Goal: Task Accomplishment & Management: Manage account settings

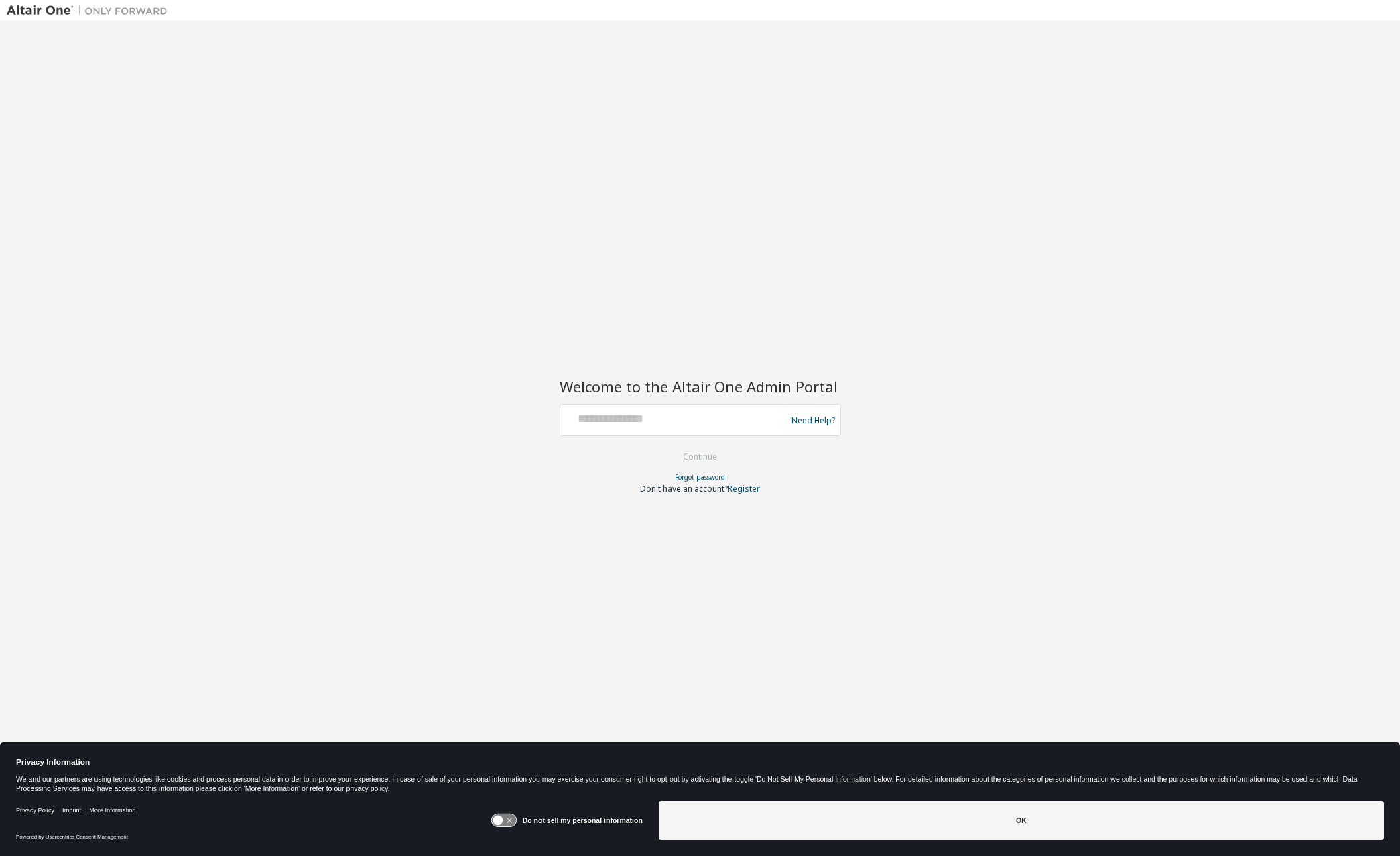
click at [715, 406] on div "Need Help?" at bounding box center [700, 420] width 281 height 33
click at [620, 420] on input "text" at bounding box center [675, 417] width 219 height 19
type input "**********"
click at [710, 392] on h2 "Welcome to the Altair One Admin Portal" at bounding box center [700, 387] width 281 height 19
click at [722, 460] on button "Continue" at bounding box center [700, 457] width 62 height 20
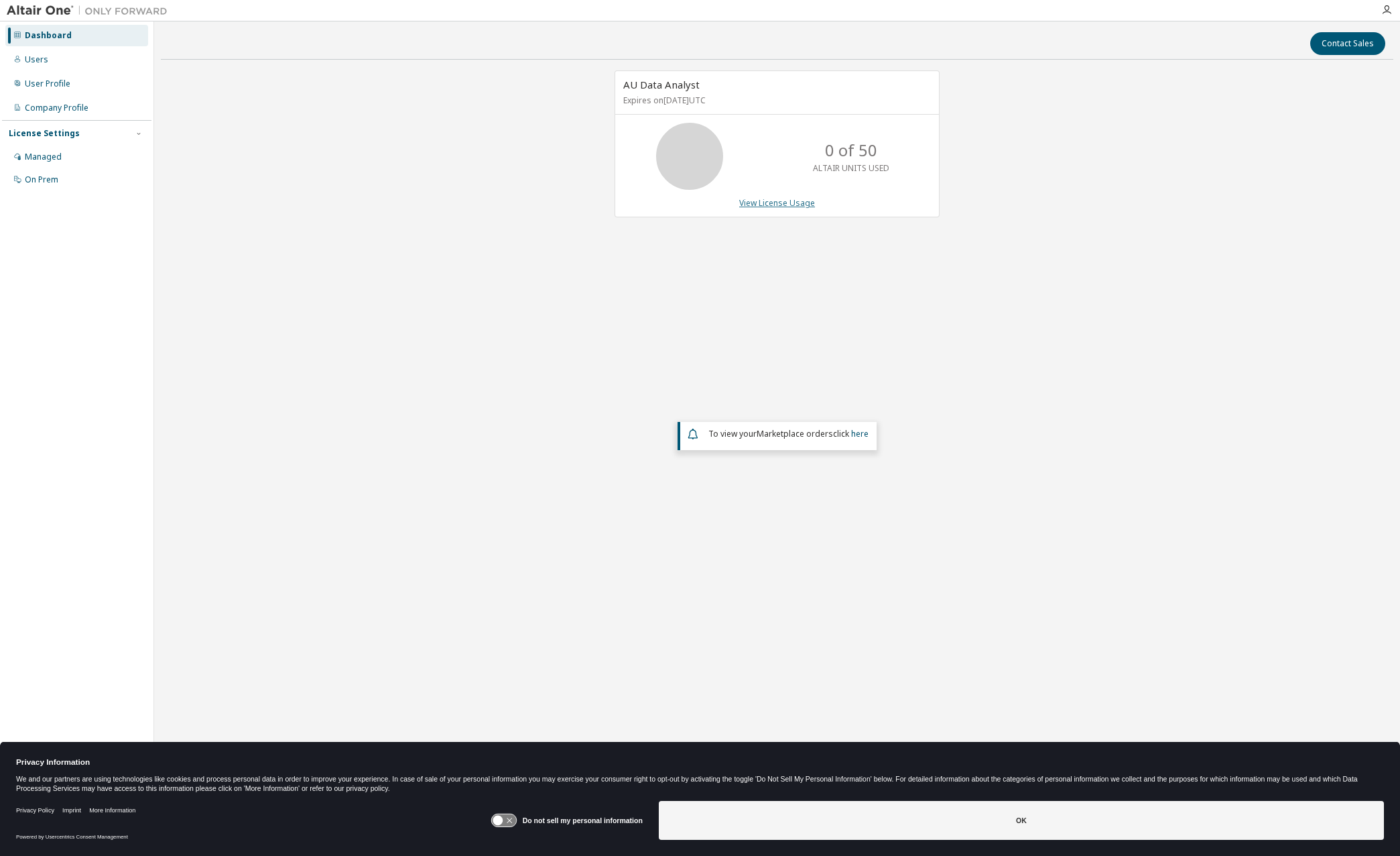
click at [789, 205] on link "View License Usage" at bounding box center [777, 203] width 76 height 11
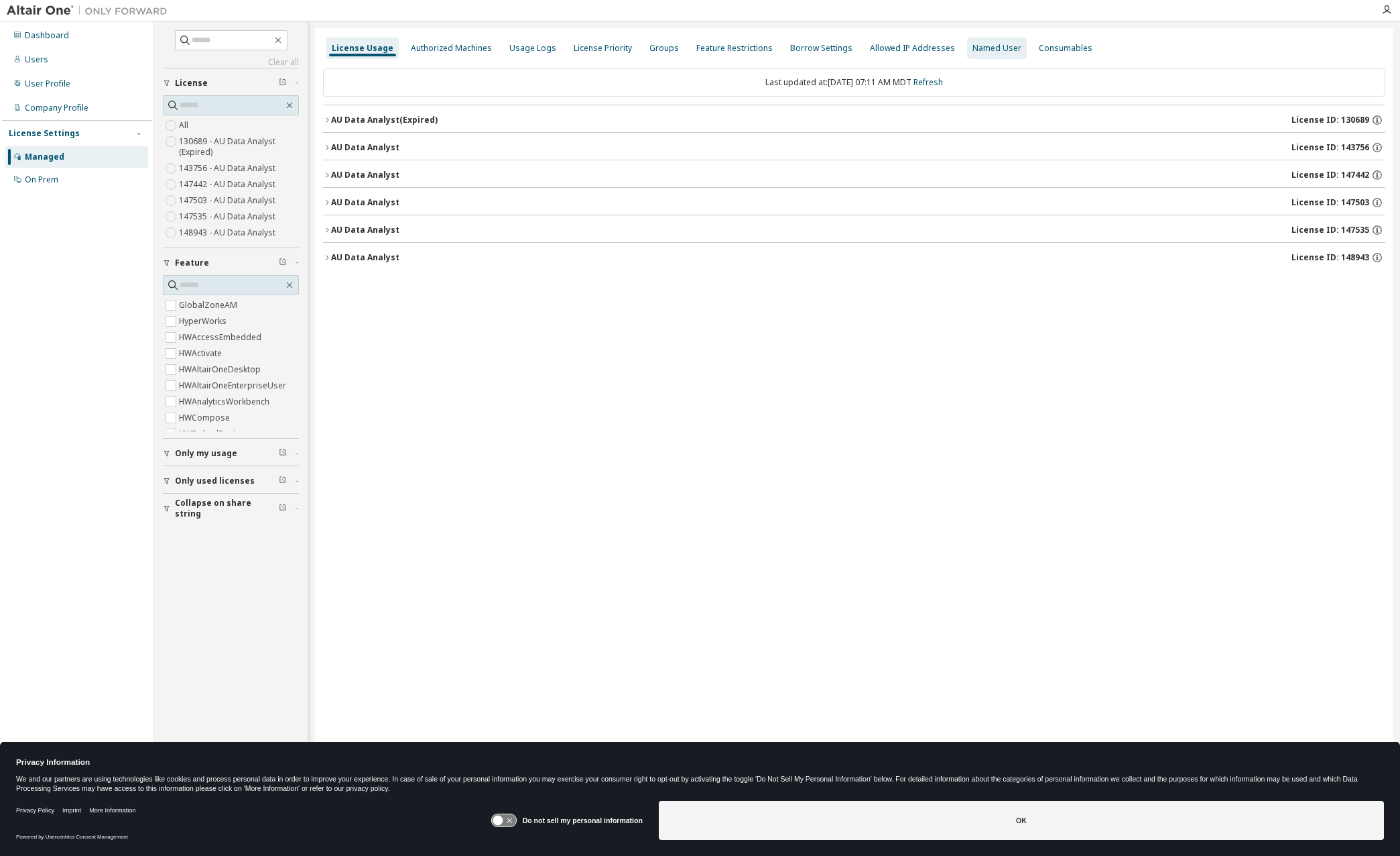
click at [997, 55] on div "Named User" at bounding box center [997, 48] width 59 height 21
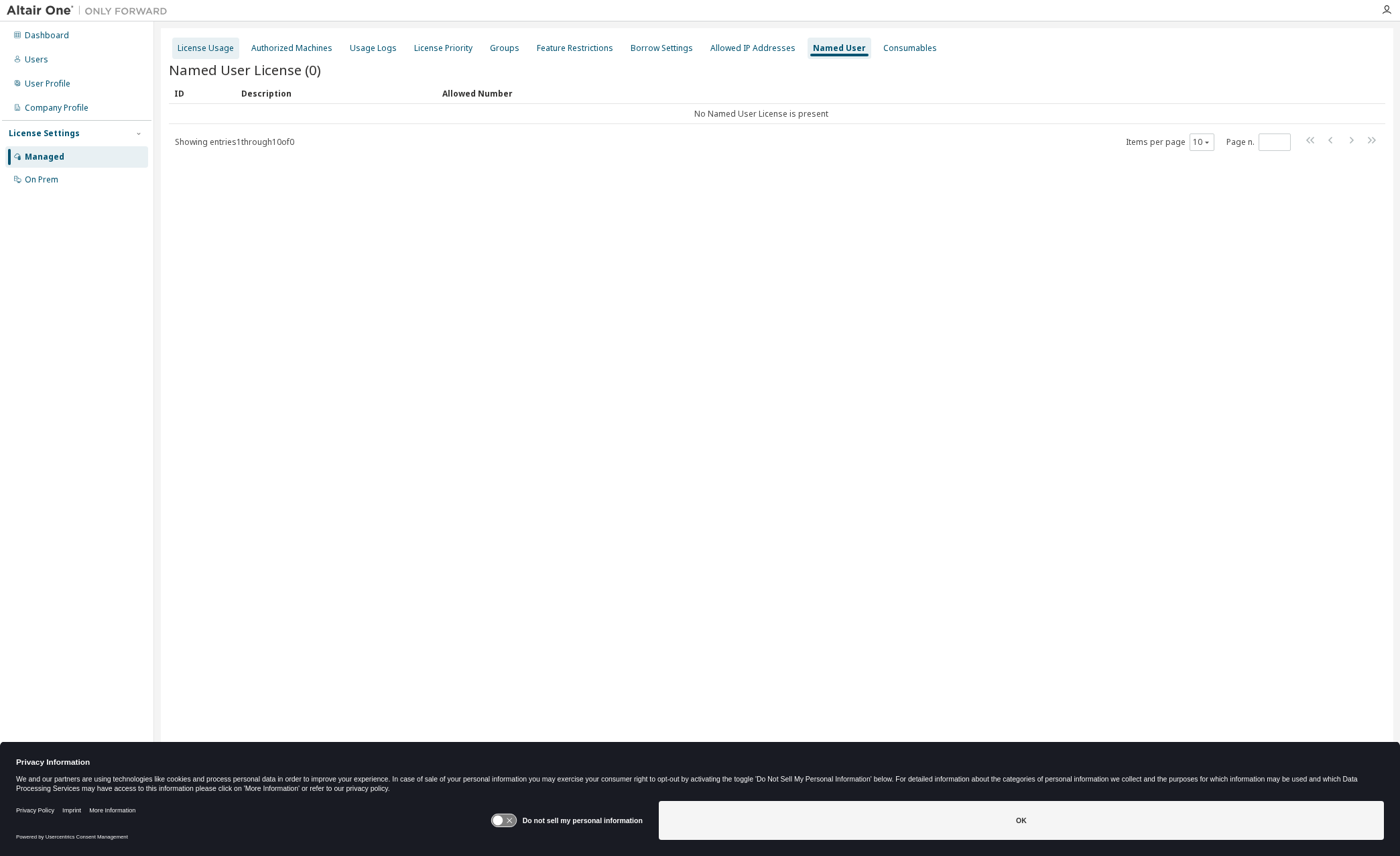
click at [230, 51] on div "License Usage" at bounding box center [206, 48] width 56 height 11
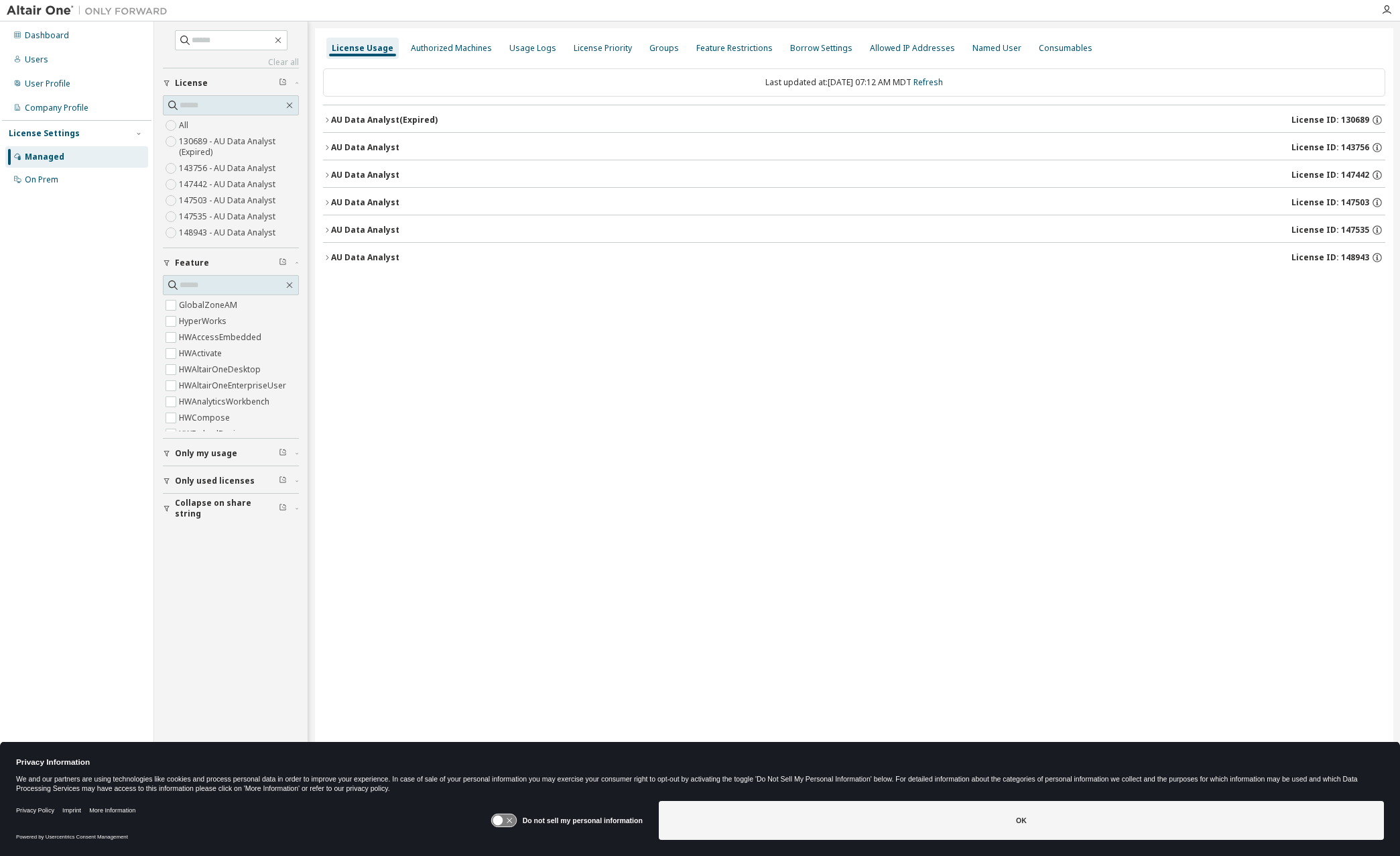
click at [331, 146] on div "AU Data Analyst" at bounding box center [365, 147] width 68 height 11
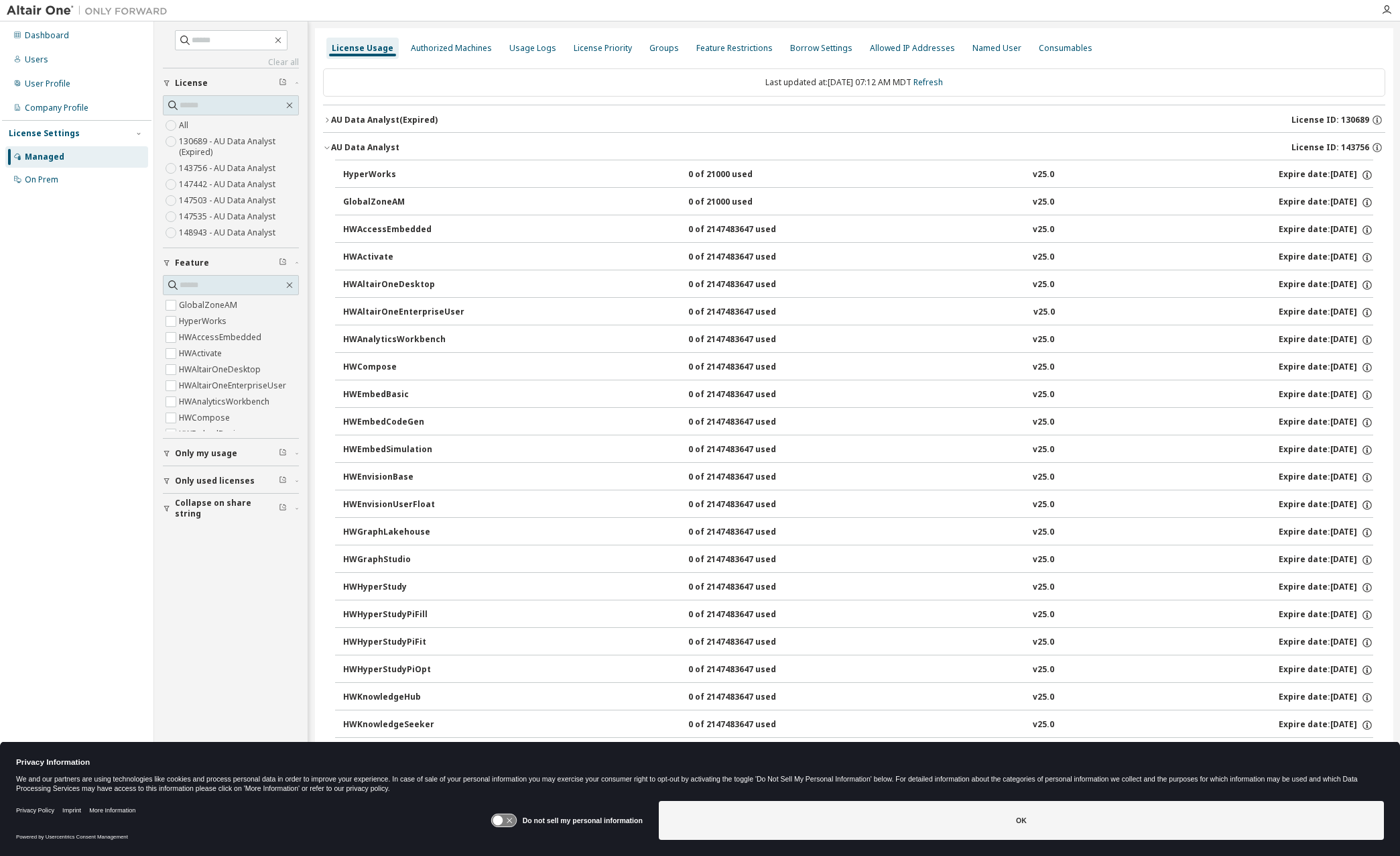
click at [331, 146] on div "AU Data Analyst" at bounding box center [365, 147] width 68 height 11
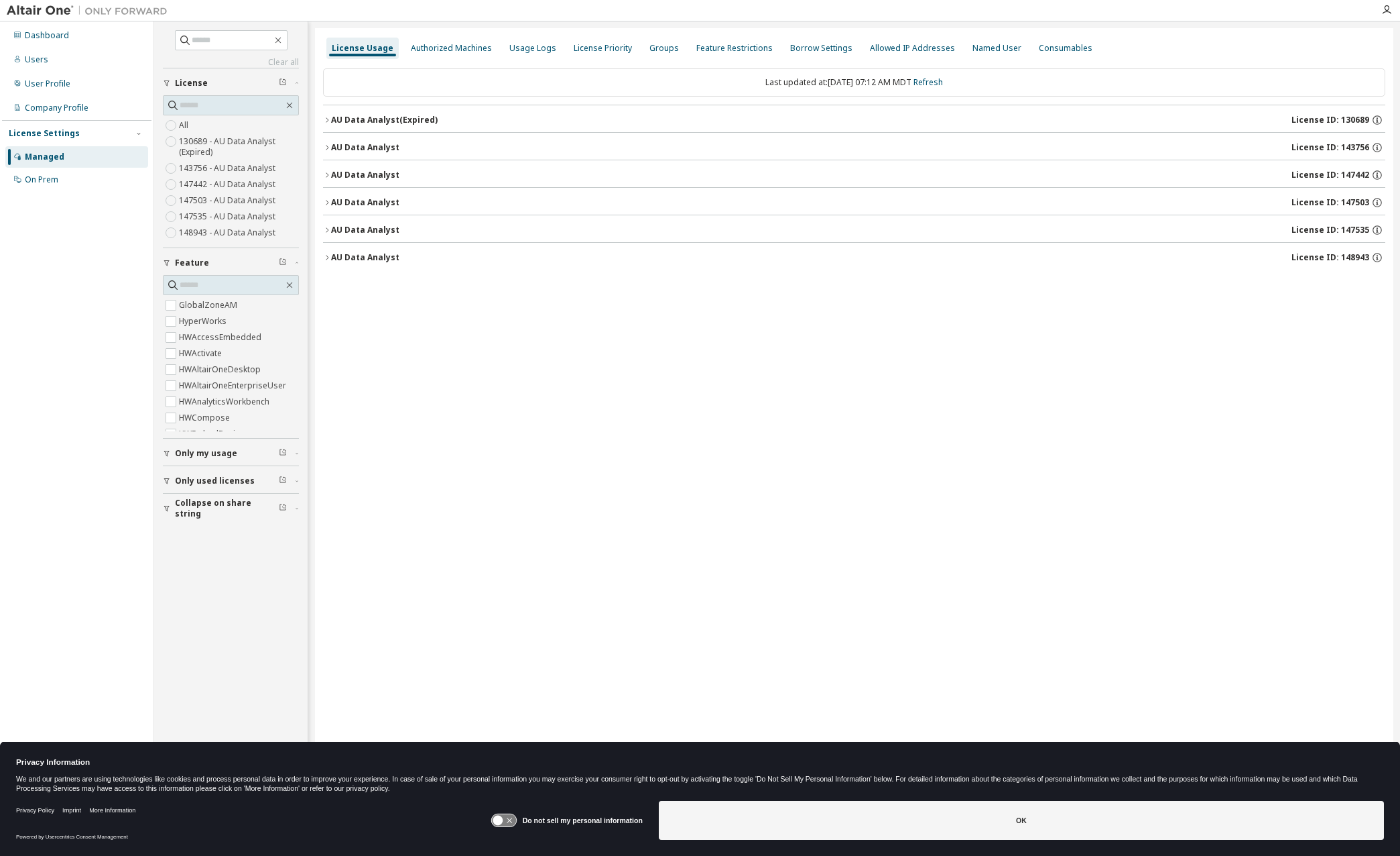
click at [327, 261] on button "AU Data Analyst License ID: 148943" at bounding box center [855, 258] width 1062 height 30
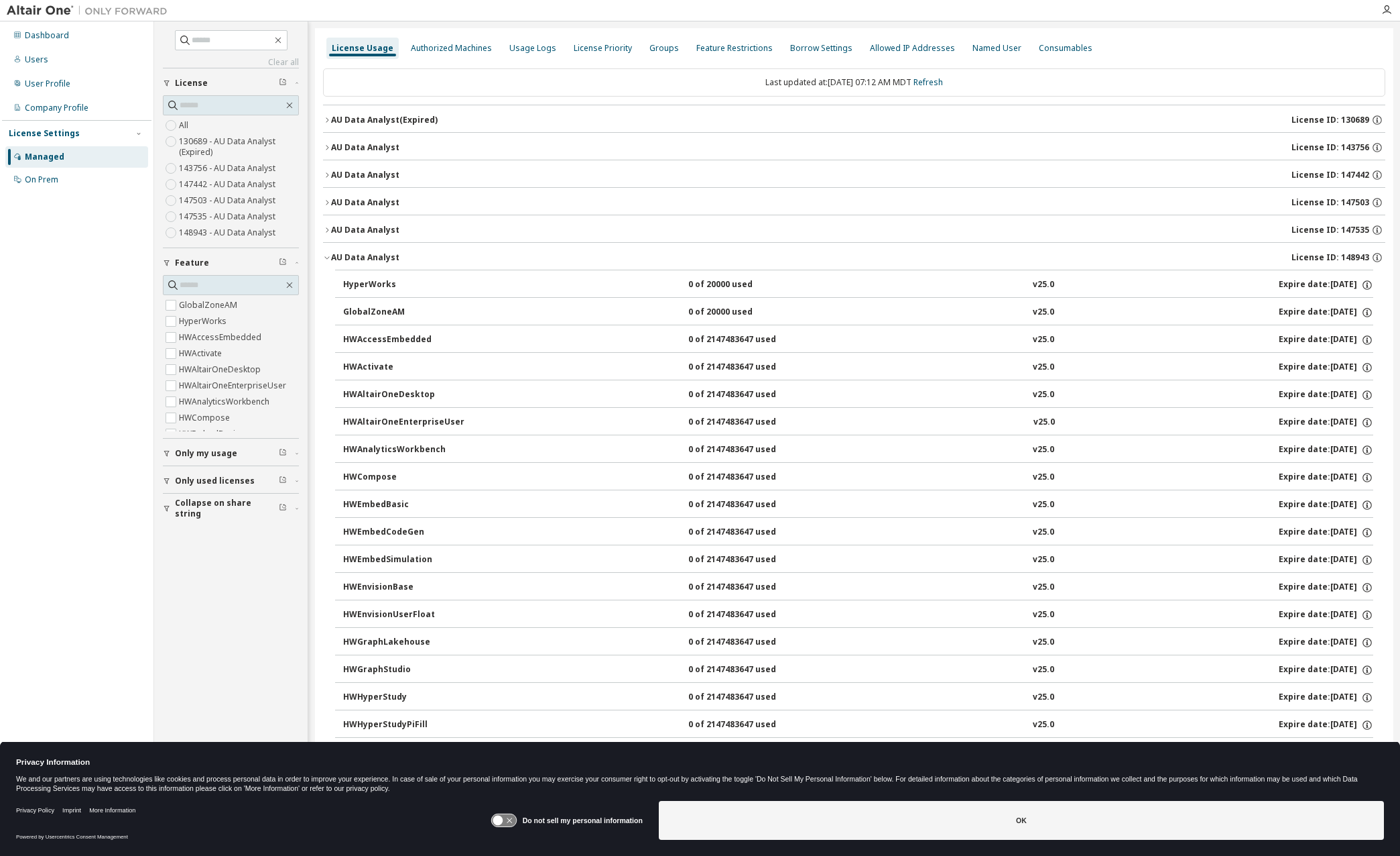
click at [330, 257] on icon "button" at bounding box center [327, 258] width 8 height 8
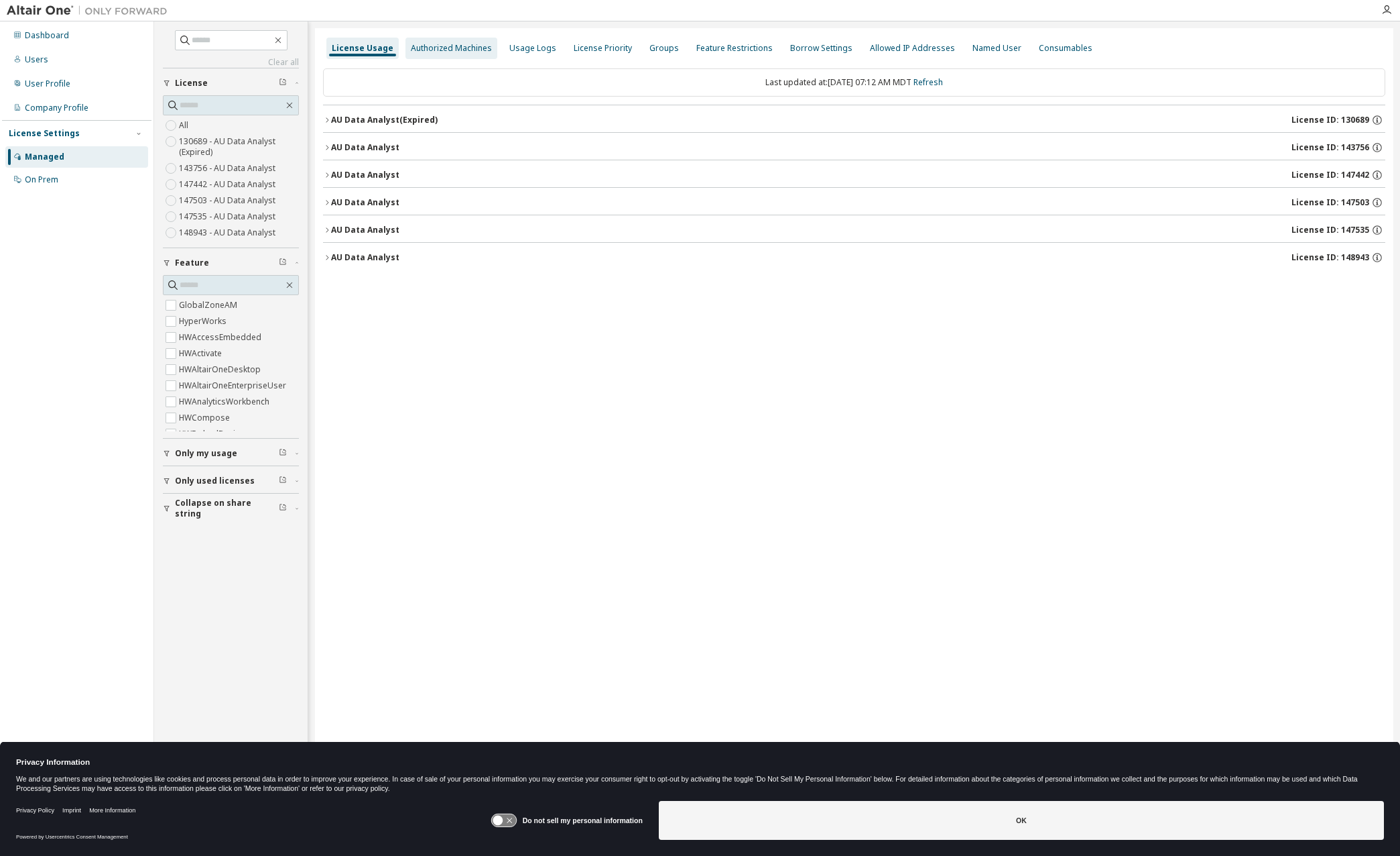
click at [435, 44] on div "Authorized Machines" at bounding box center [451, 48] width 81 height 11
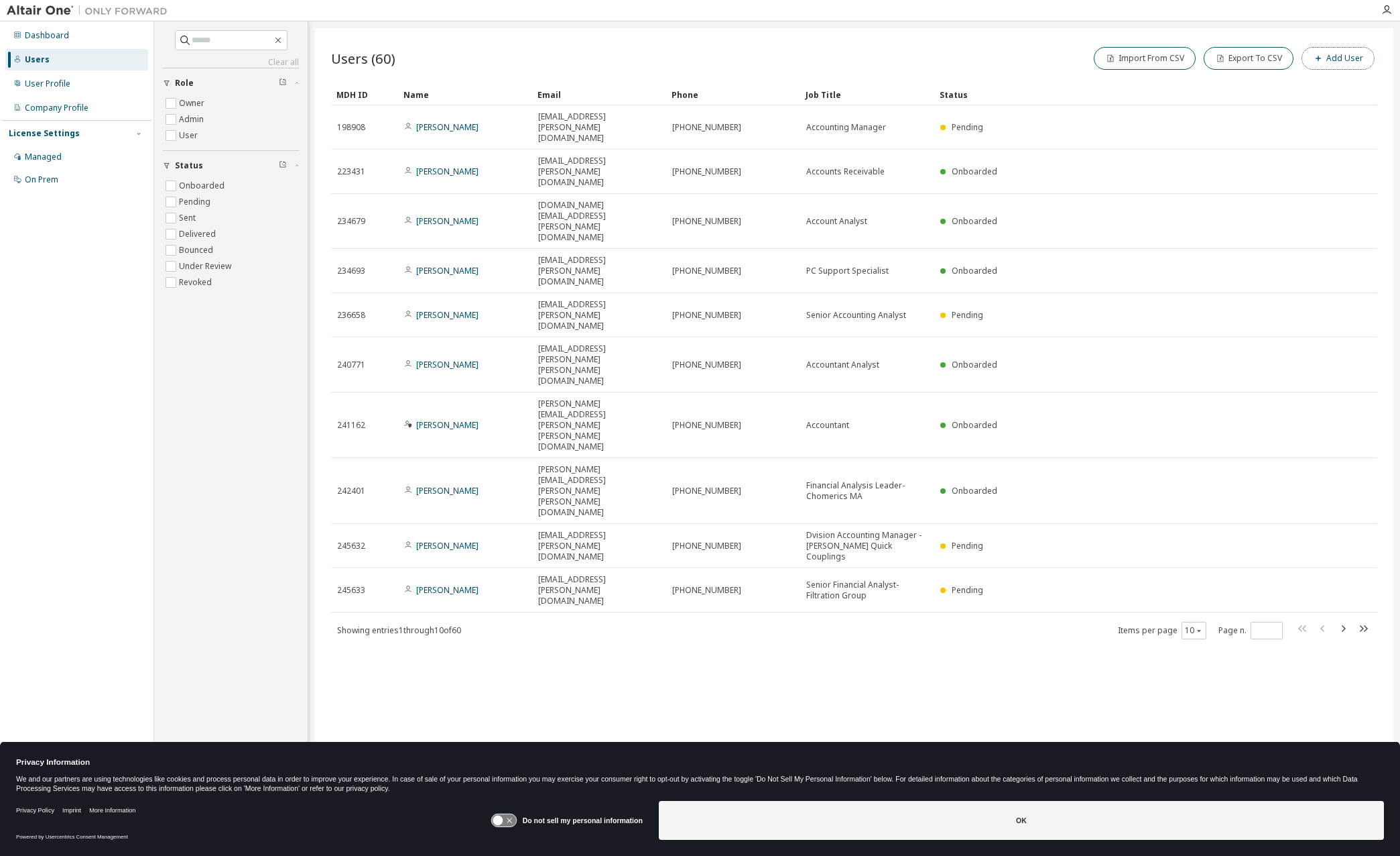
click at [1365, 54] on button "Add User" at bounding box center [1338, 58] width 73 height 23
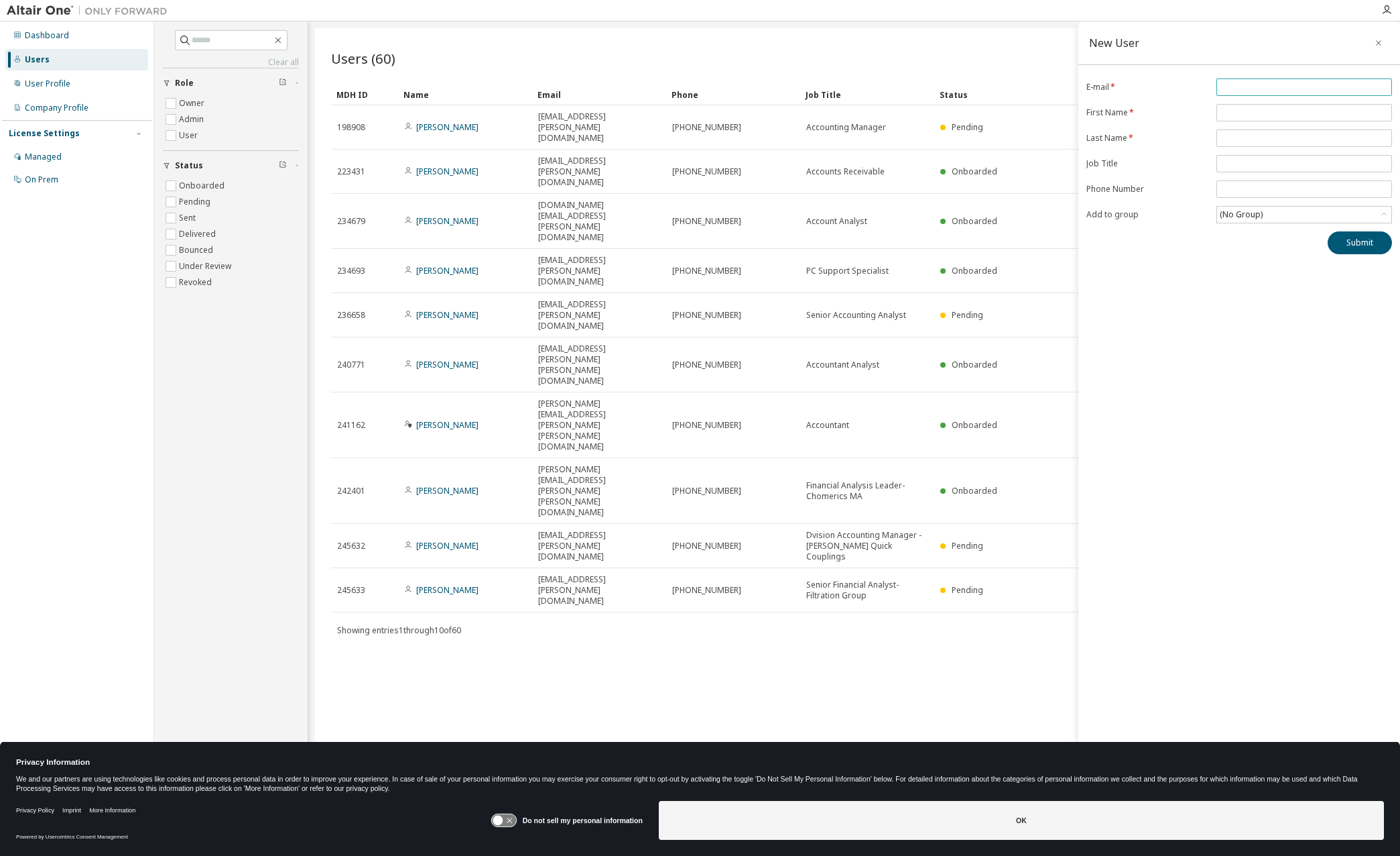
click at [1233, 82] on input "email" at bounding box center [1304, 86] width 169 height 11
paste input "**********"
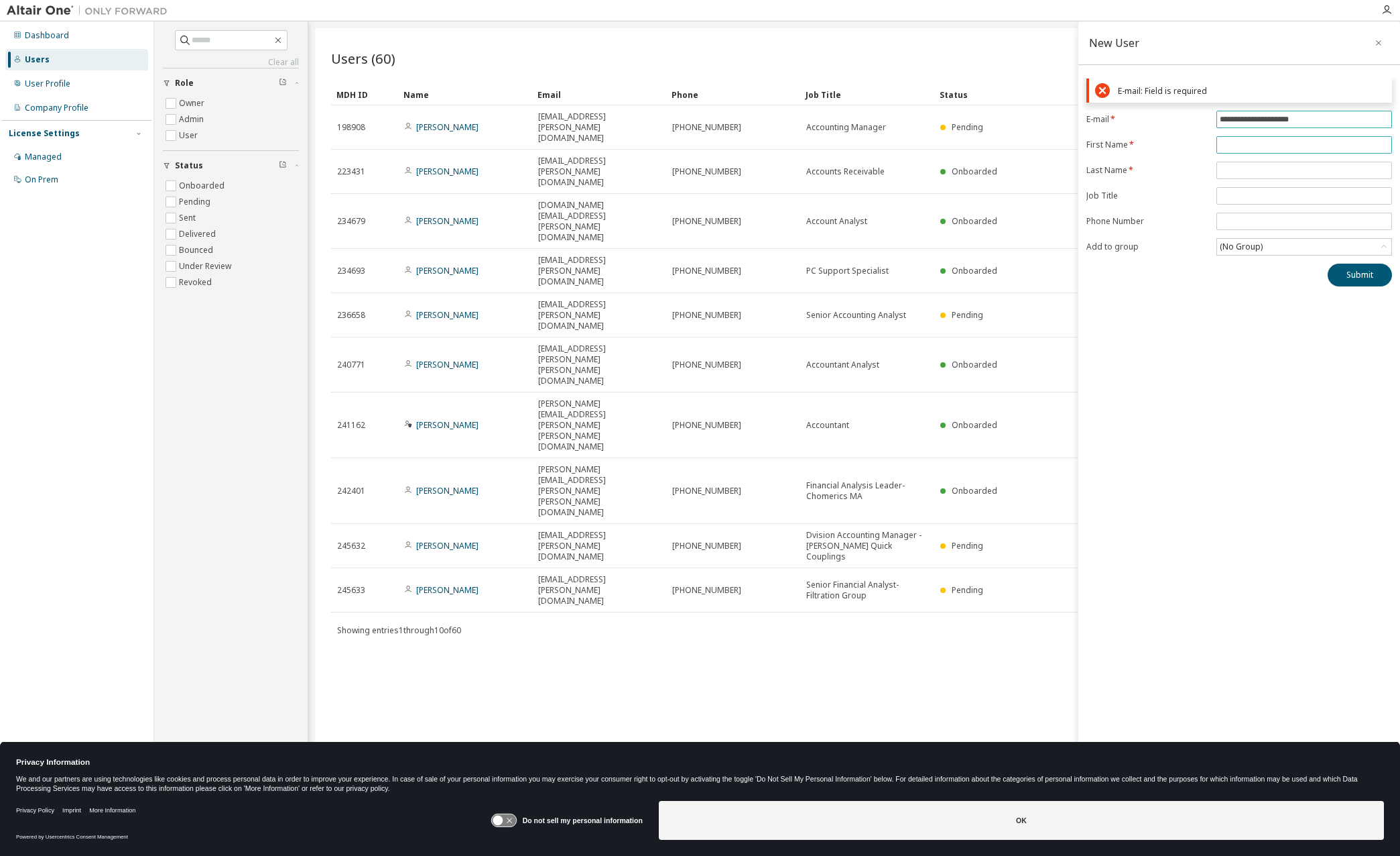
type input "**********"
click at [1244, 146] on form "**********" at bounding box center [1239, 183] width 305 height 145
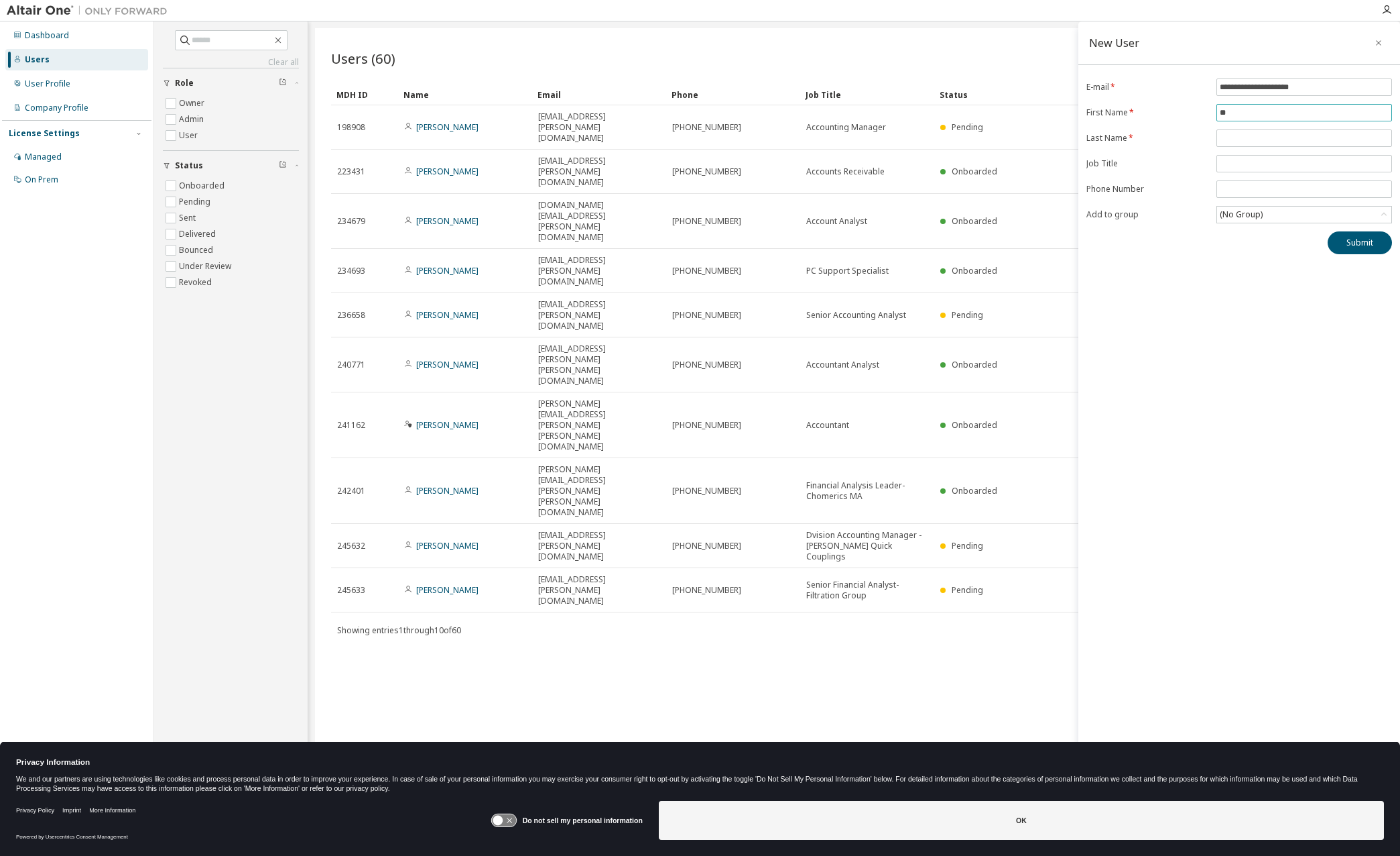
type input "*"
type input "****"
click at [1228, 138] on input "text" at bounding box center [1304, 138] width 169 height 11
type input "*****"
click at [1233, 166] on input "text" at bounding box center [1304, 163] width 169 height 11
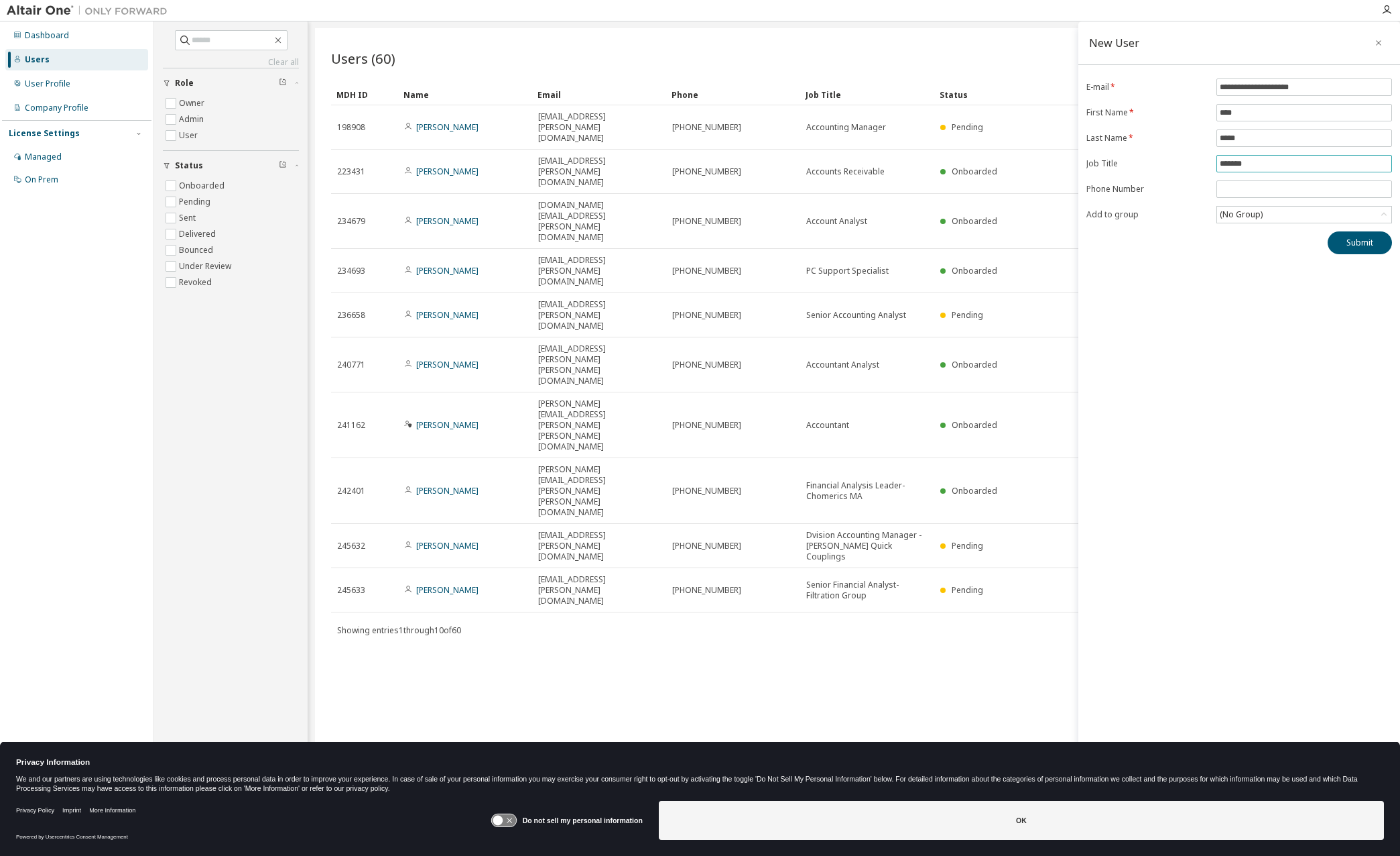
click at [1264, 165] on input "******" at bounding box center [1304, 163] width 169 height 11
type input "**********"
click at [1234, 191] on input "tel" at bounding box center [1304, 189] width 169 height 11
click at [1347, 252] on button "Submit" at bounding box center [1360, 243] width 64 height 23
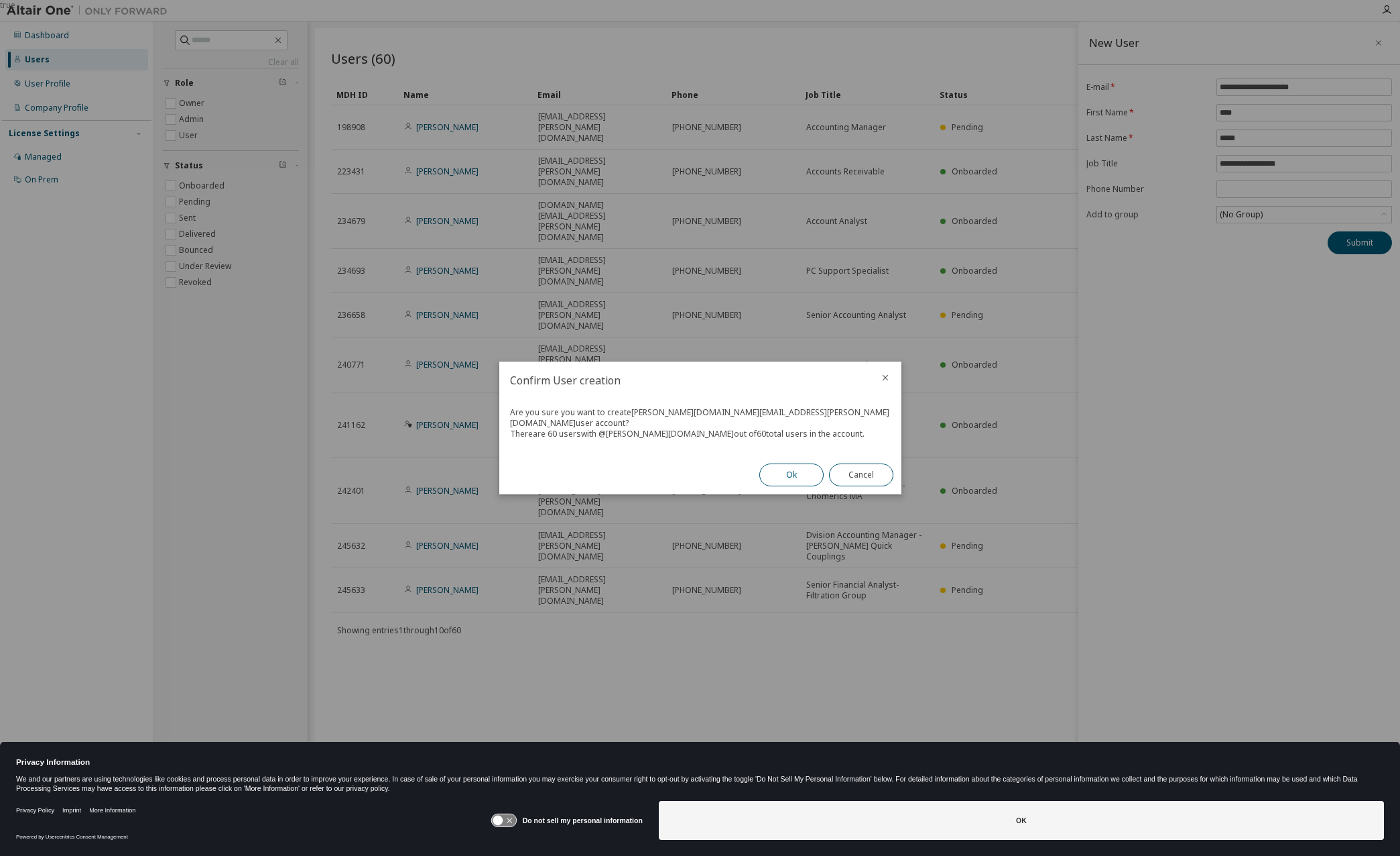
click at [793, 470] on button "Ok" at bounding box center [791, 475] width 64 height 23
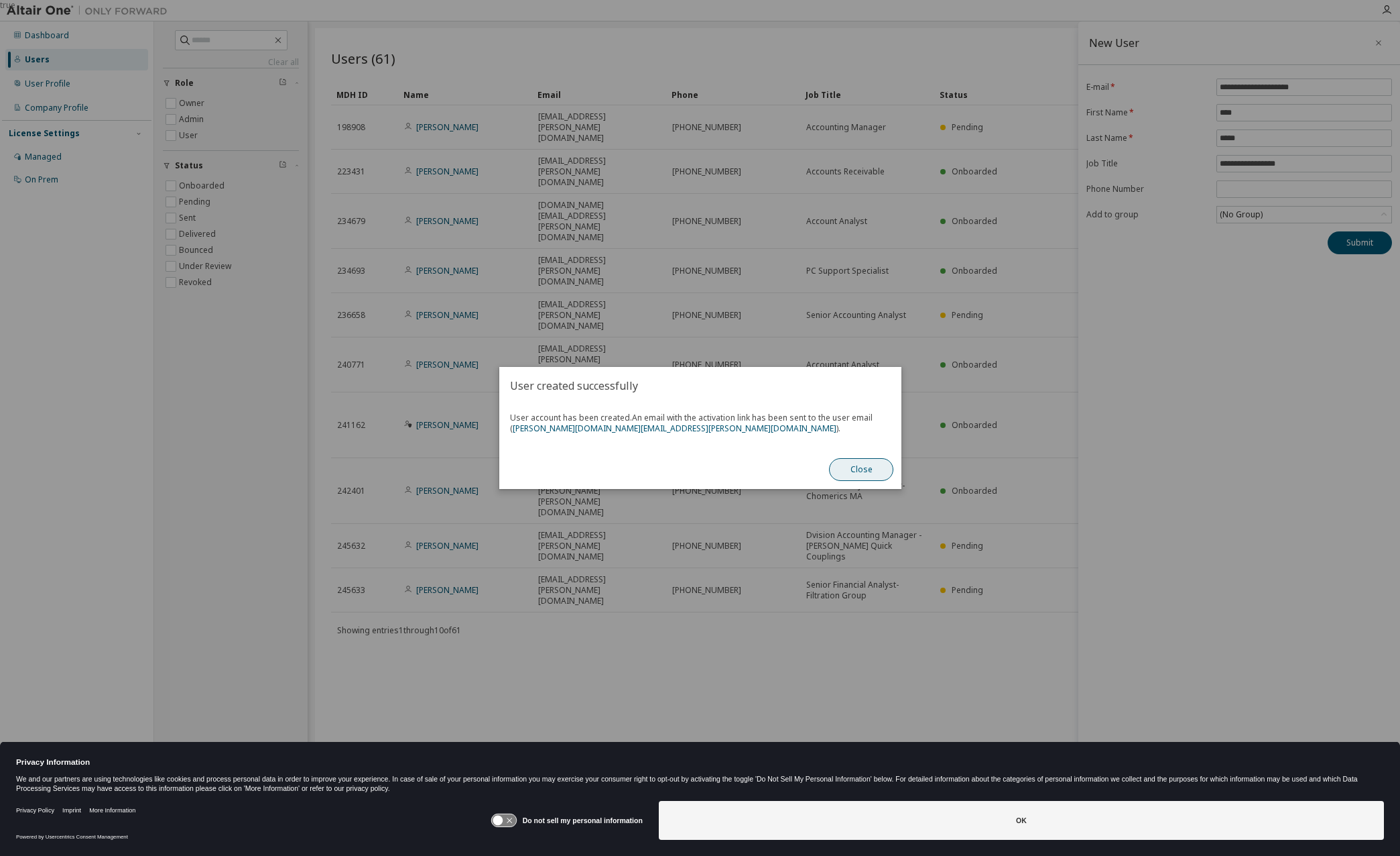
click at [868, 469] on button "Close" at bounding box center [861, 469] width 64 height 23
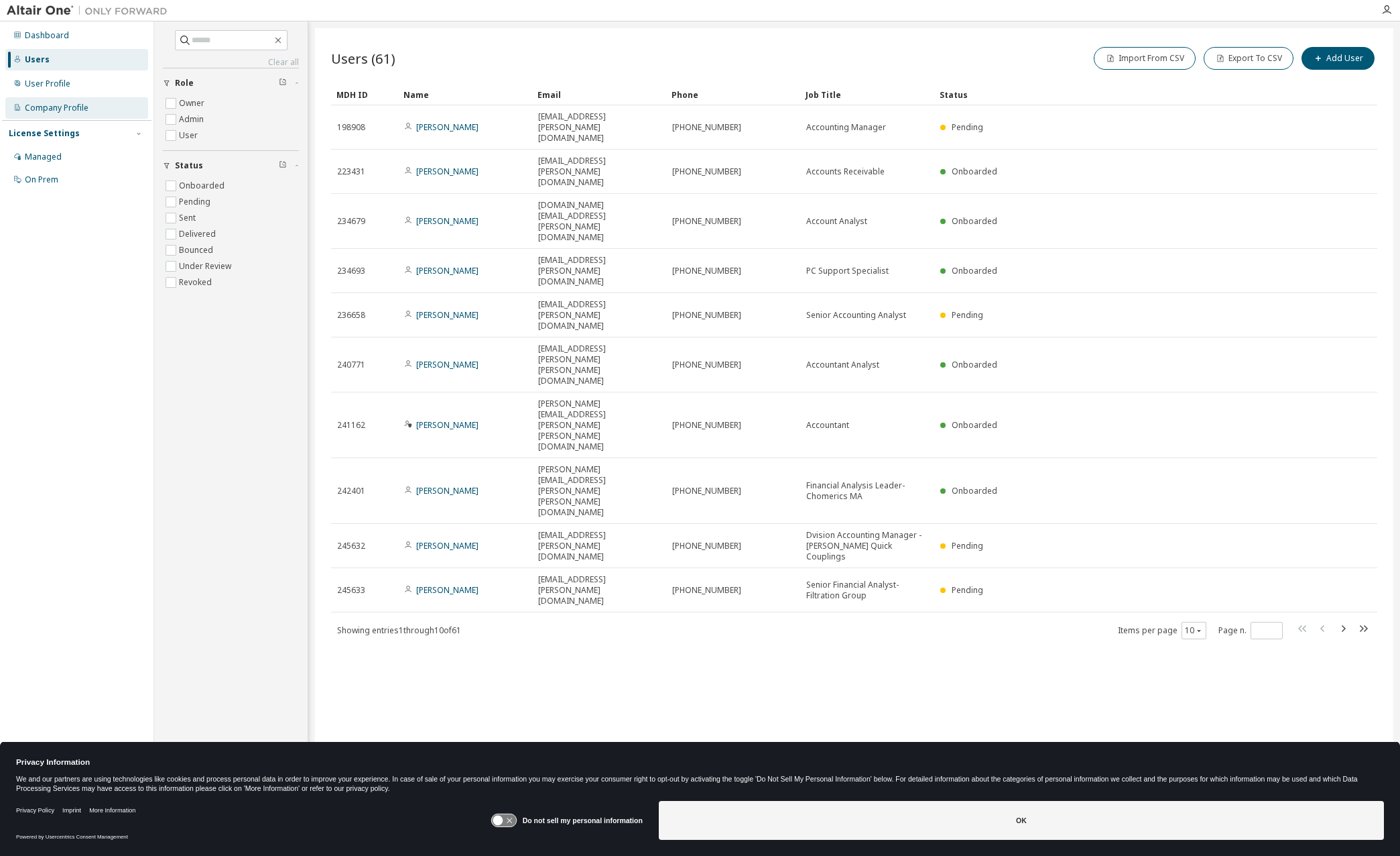
click at [79, 104] on div "Company Profile" at bounding box center [56, 107] width 64 height 11
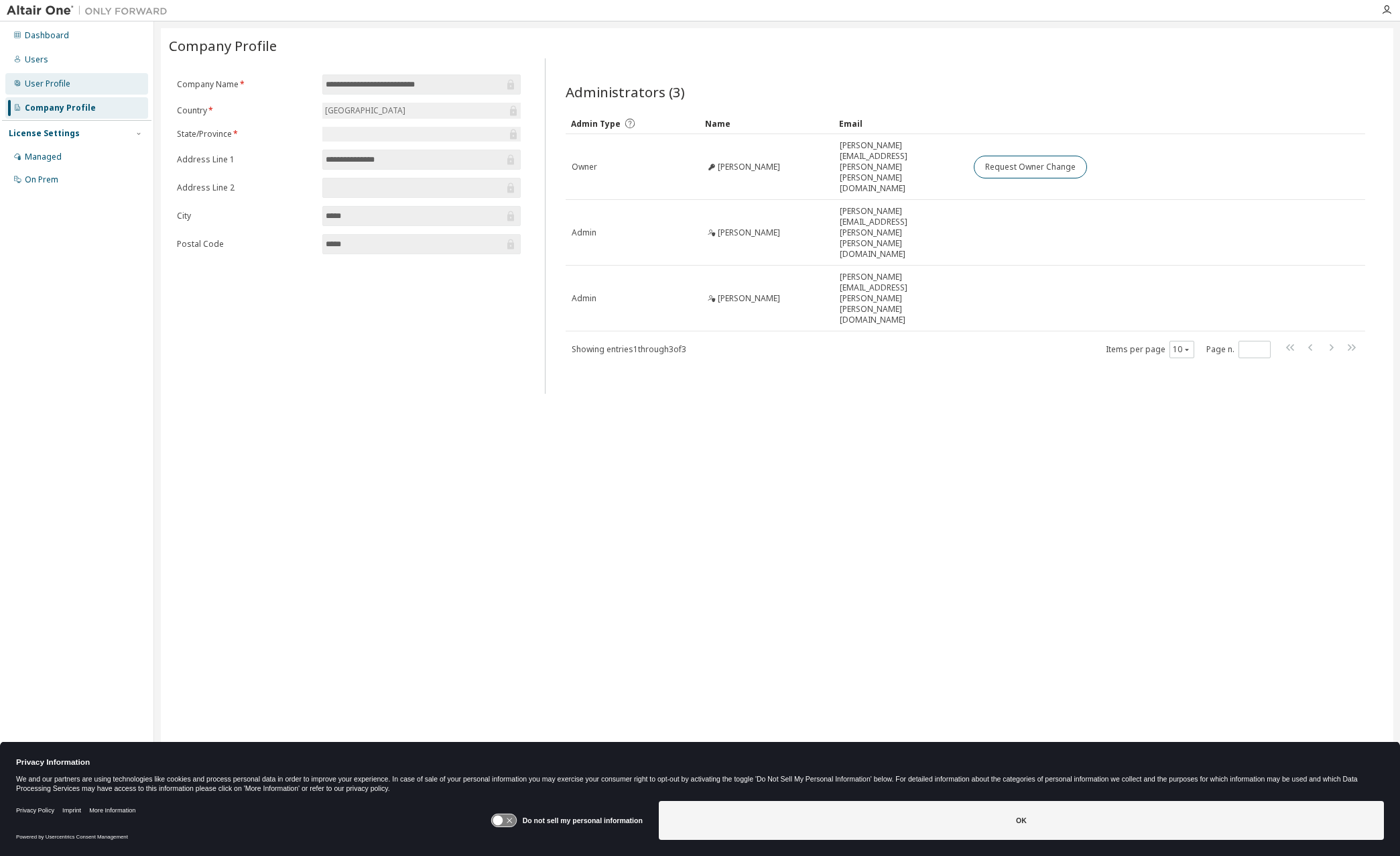
click at [62, 87] on div "User Profile" at bounding box center [48, 83] width 46 height 11
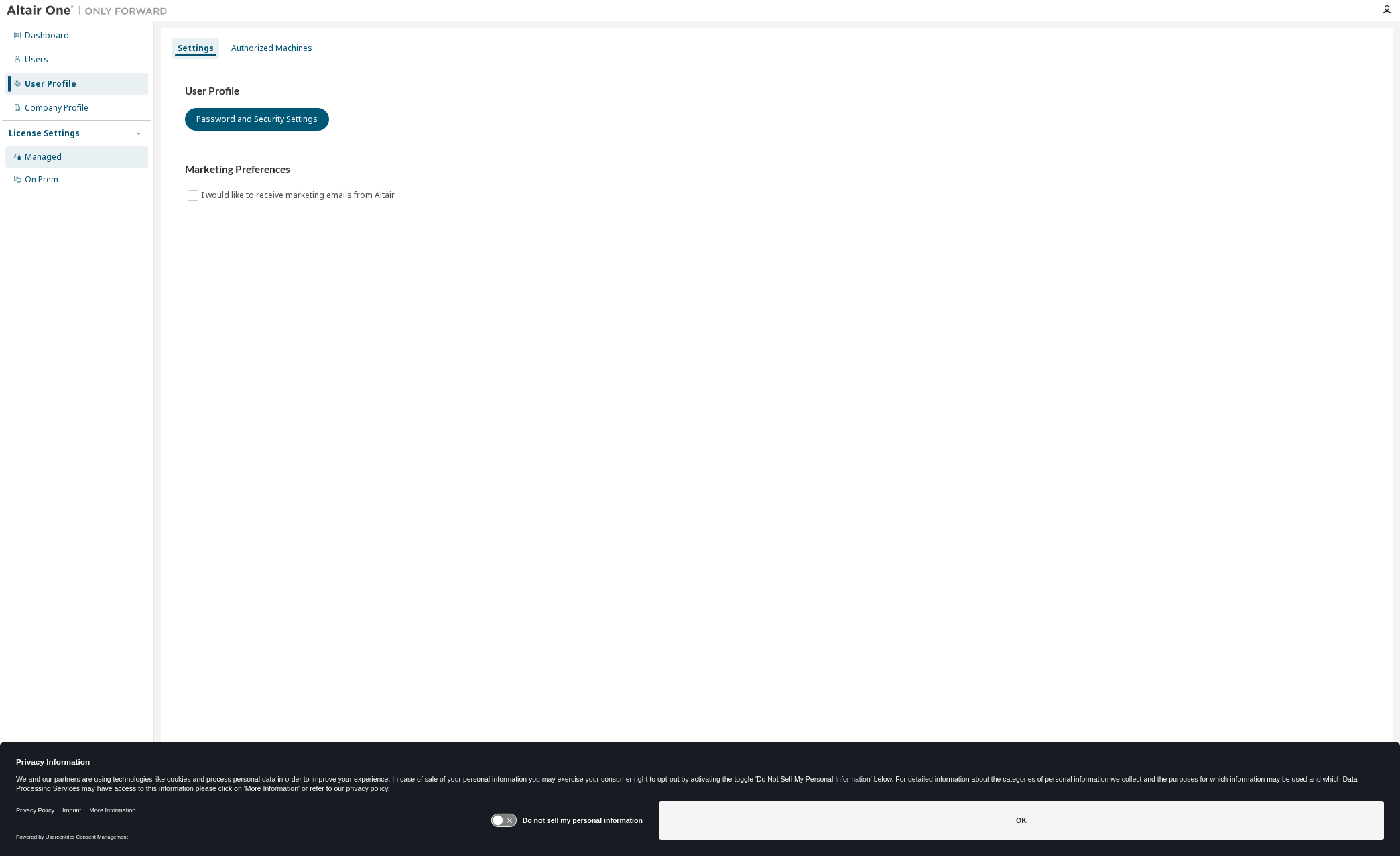
click at [57, 152] on div "Managed" at bounding box center [43, 156] width 37 height 11
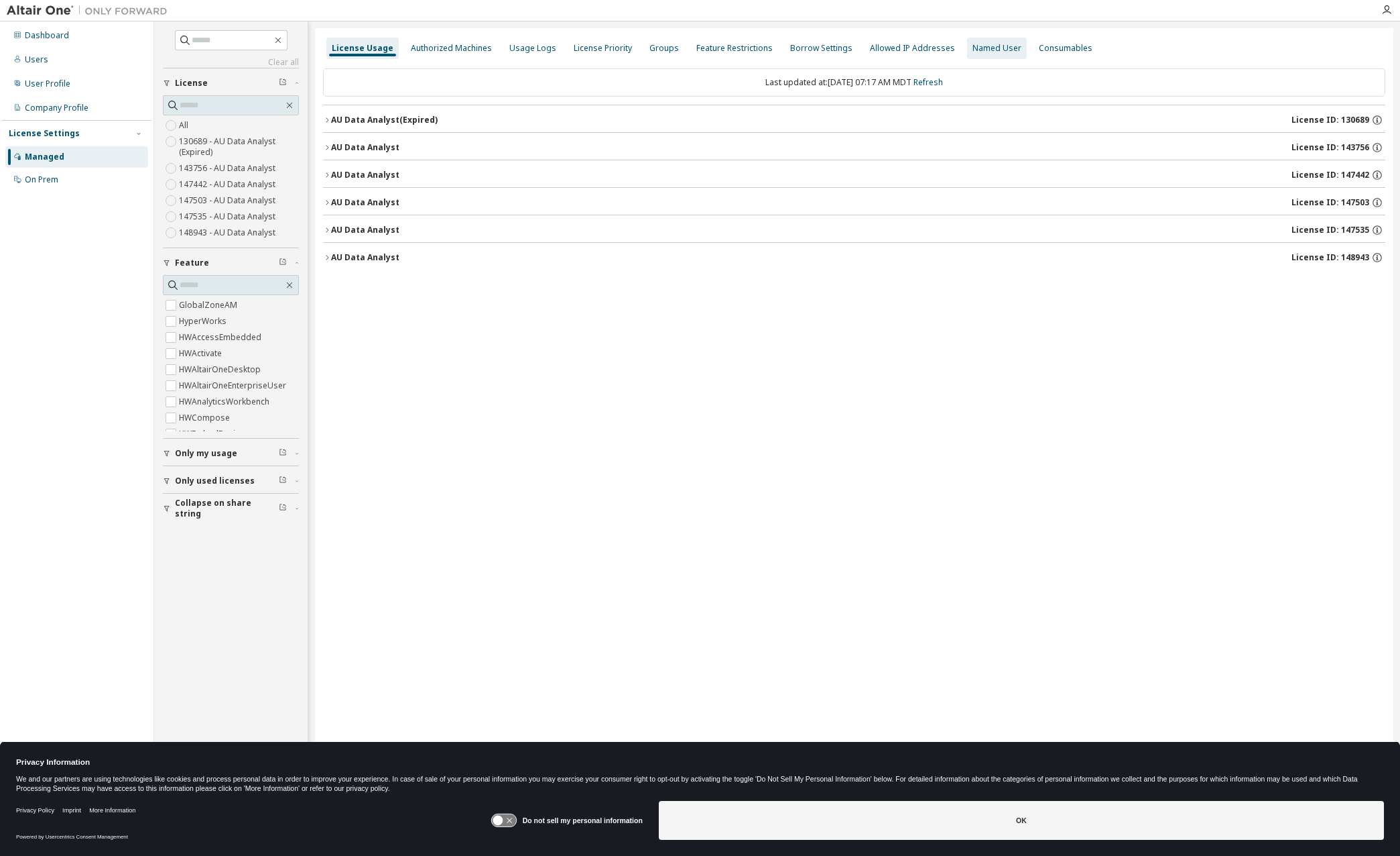
click at [981, 55] on div "Named User" at bounding box center [997, 48] width 59 height 21
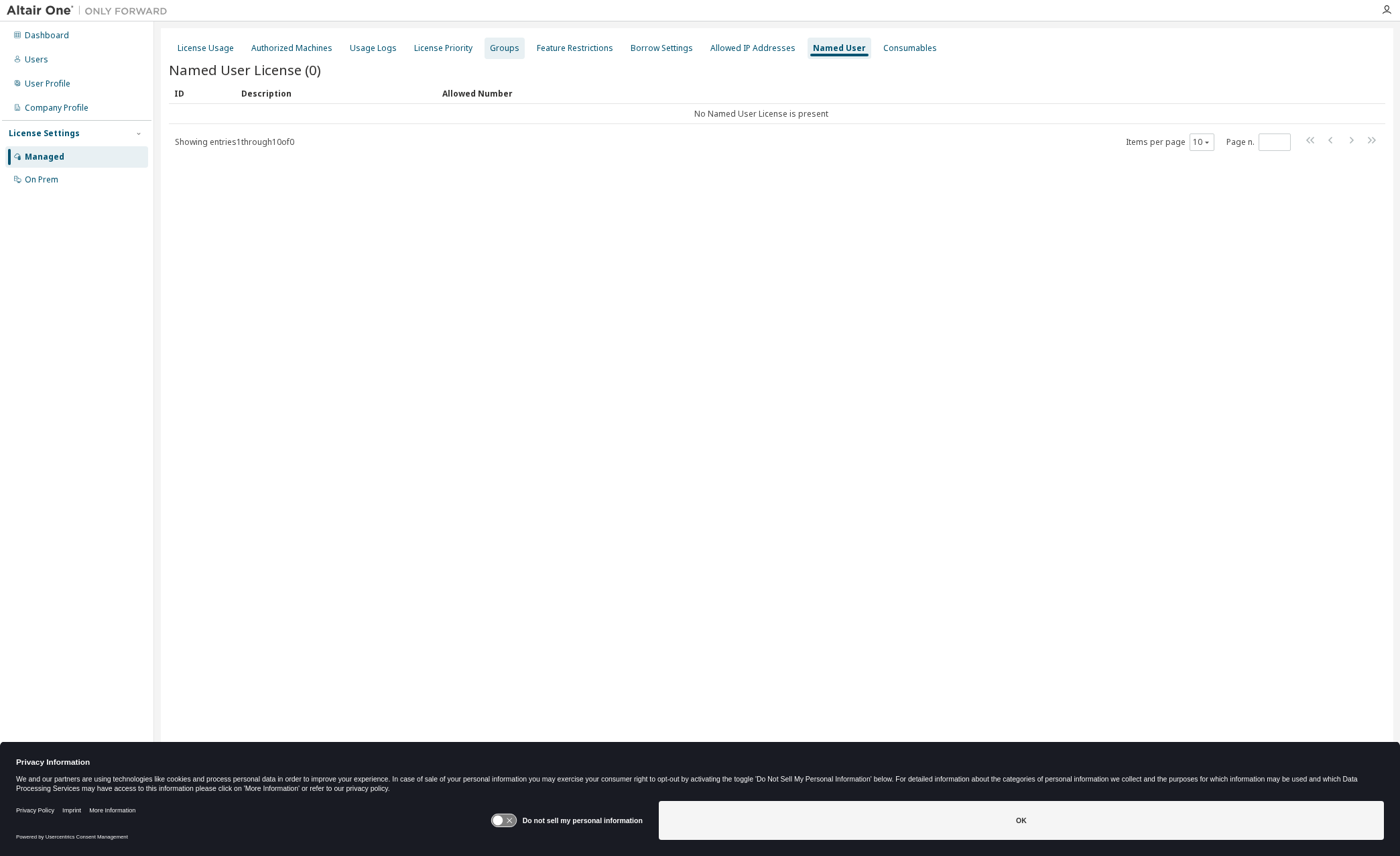
click at [500, 44] on div "Groups" at bounding box center [504, 48] width 30 height 11
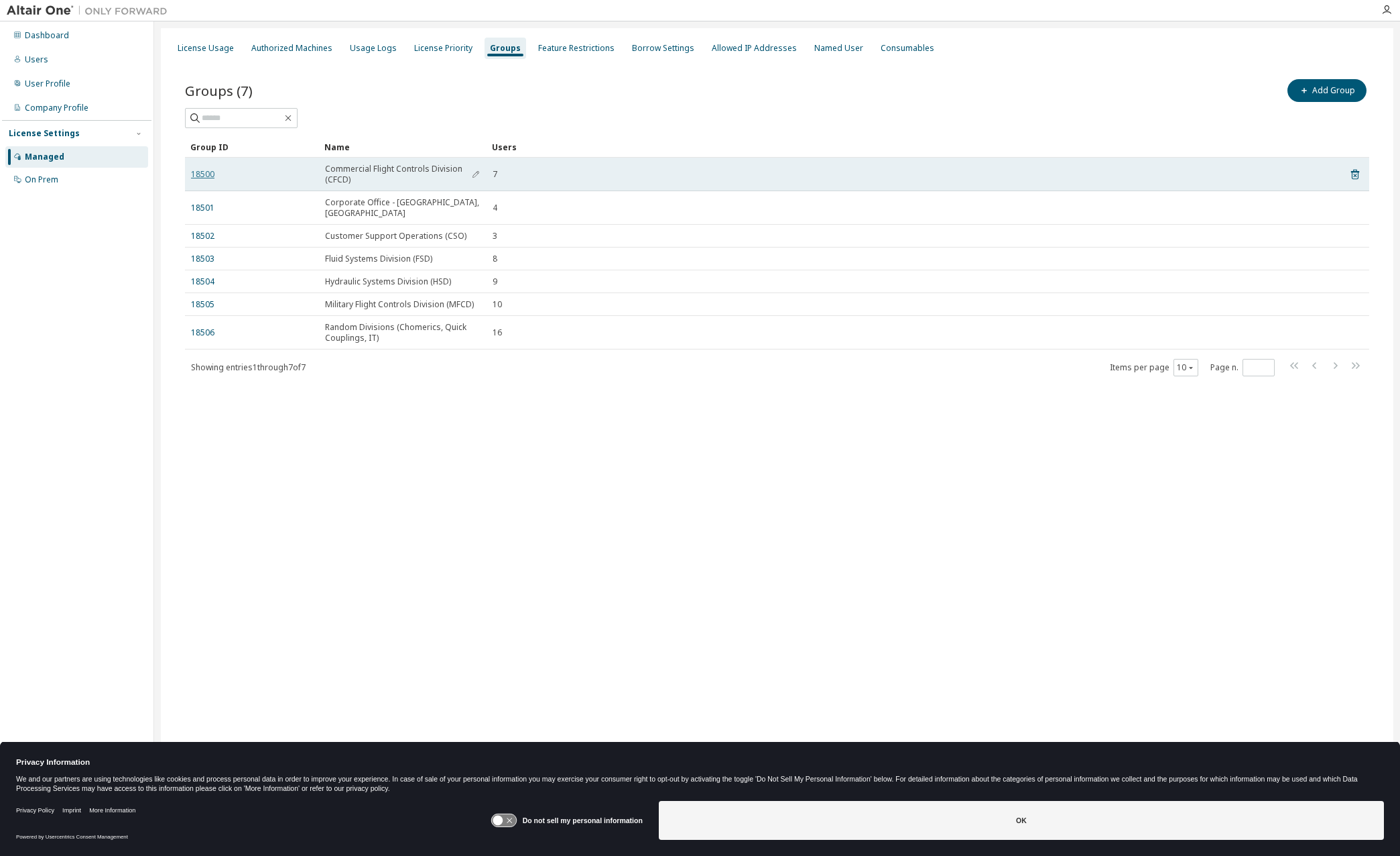
click at [196, 173] on link "18500" at bounding box center [203, 174] width 24 height 11
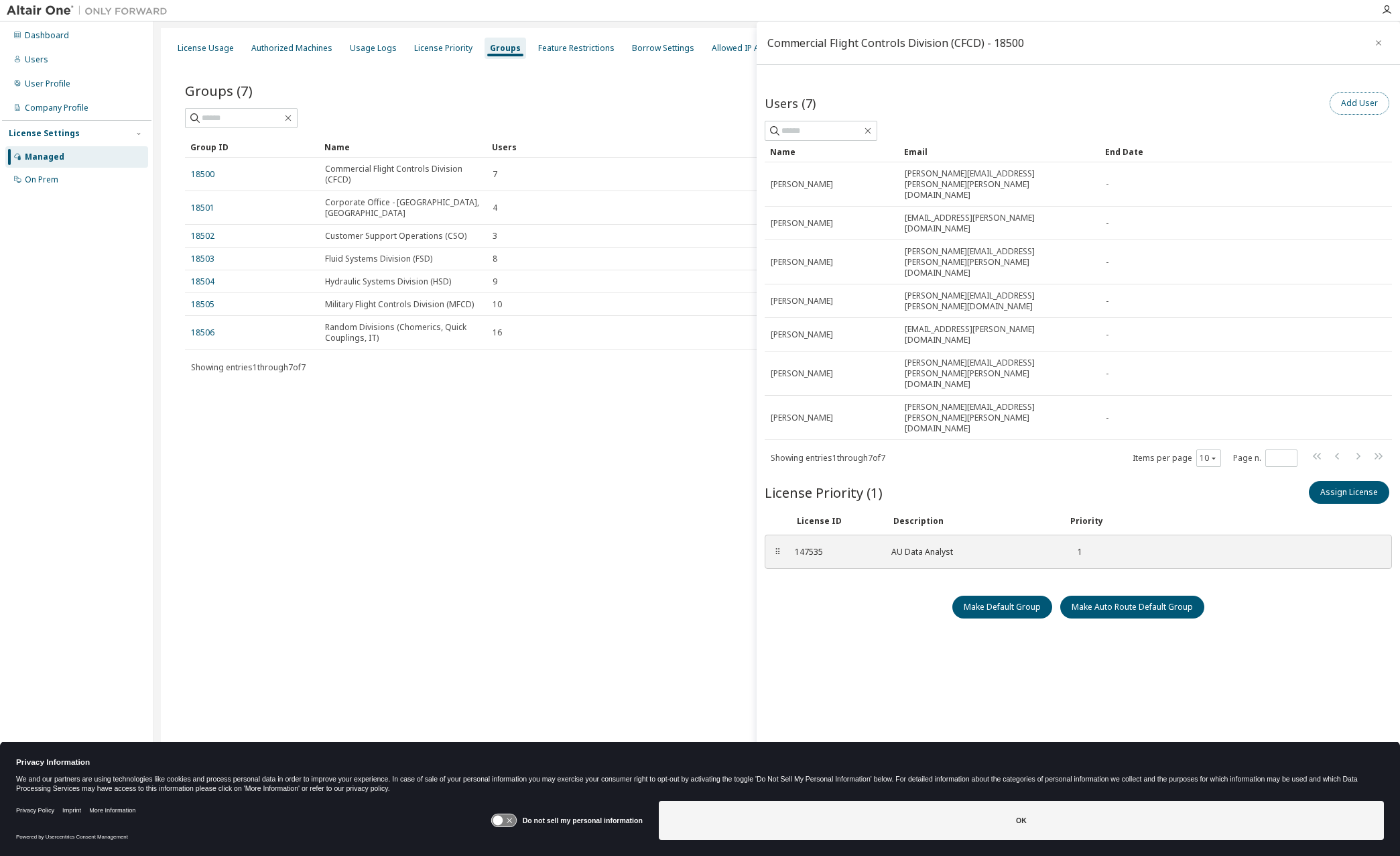
click at [1351, 104] on button "Add User" at bounding box center [1360, 103] width 59 height 23
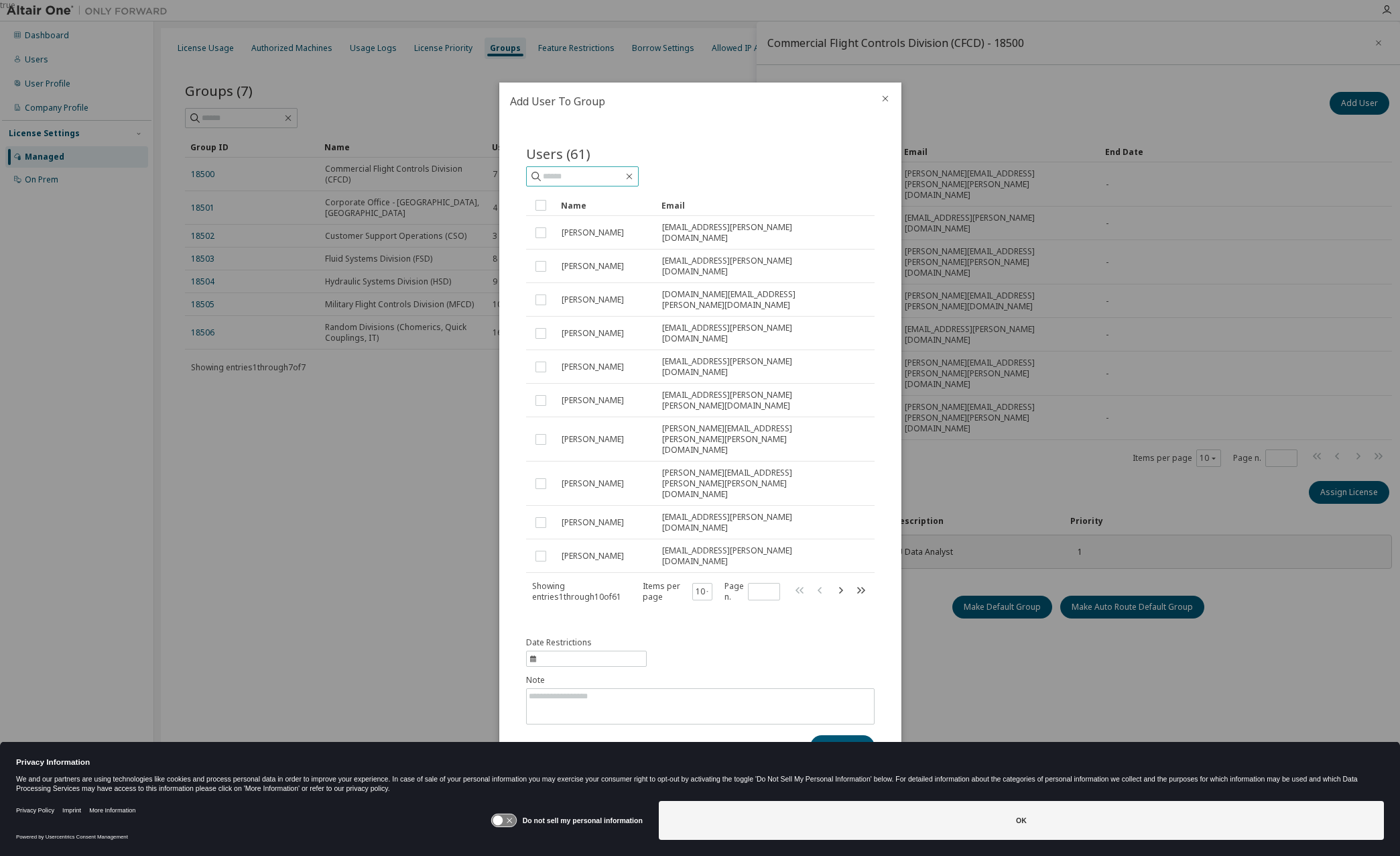
click at [576, 183] on input "text" at bounding box center [583, 176] width 80 height 13
type input "****"
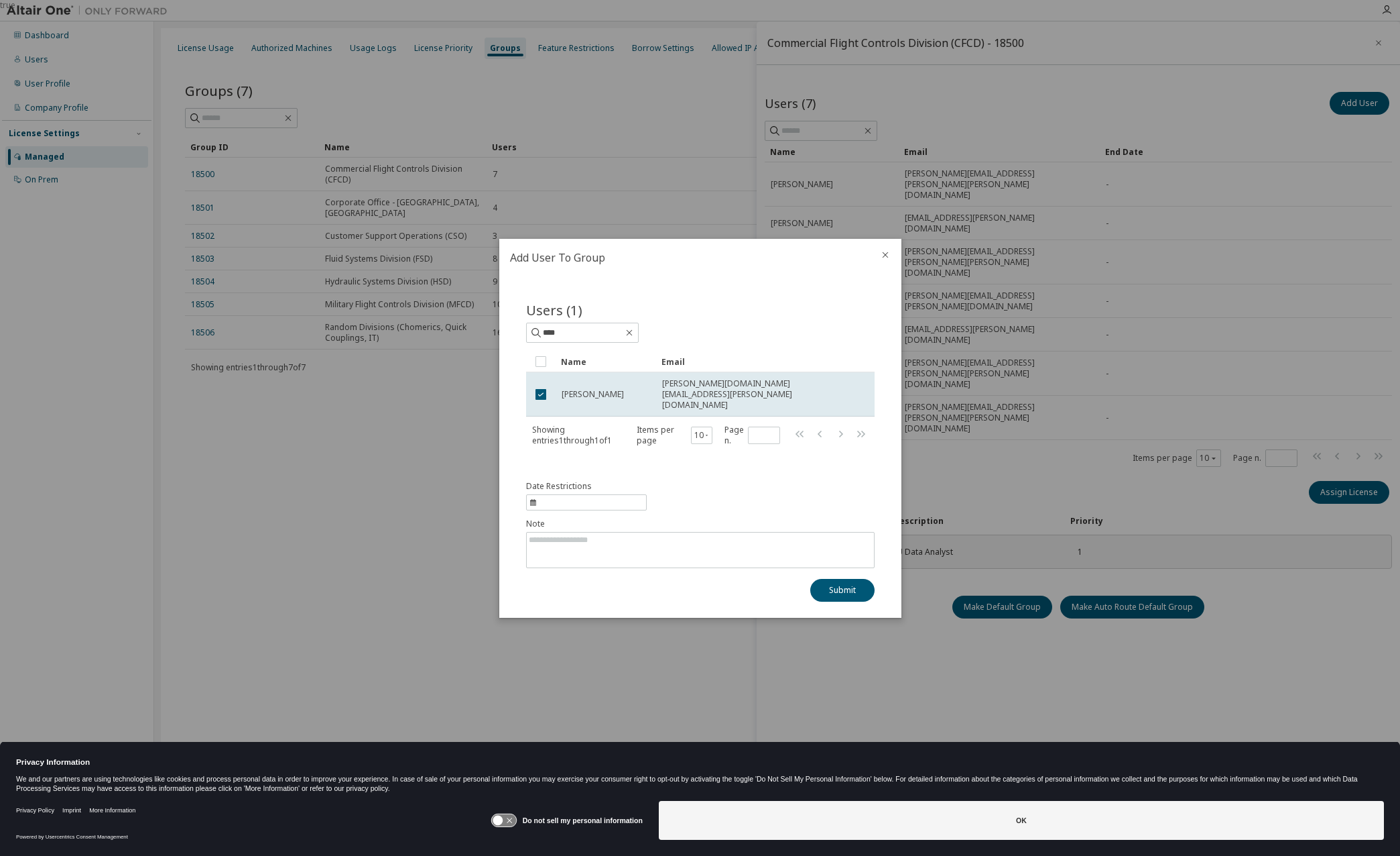
click at [532, 499] on span "information" at bounding box center [587, 502] width 121 height 16
select select "*"
select select "****"
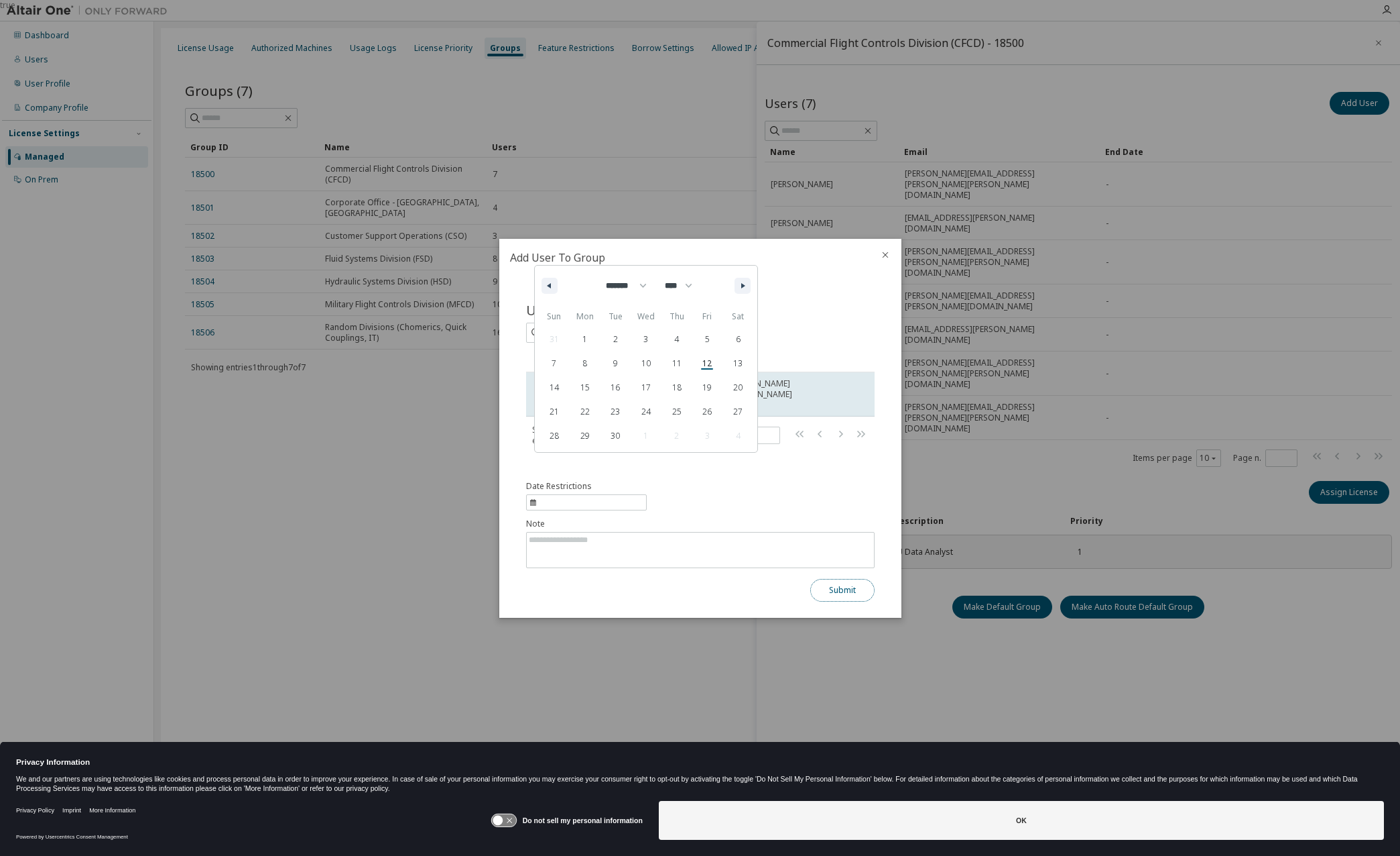
click at [835, 582] on button "Submit" at bounding box center [842, 591] width 64 height 23
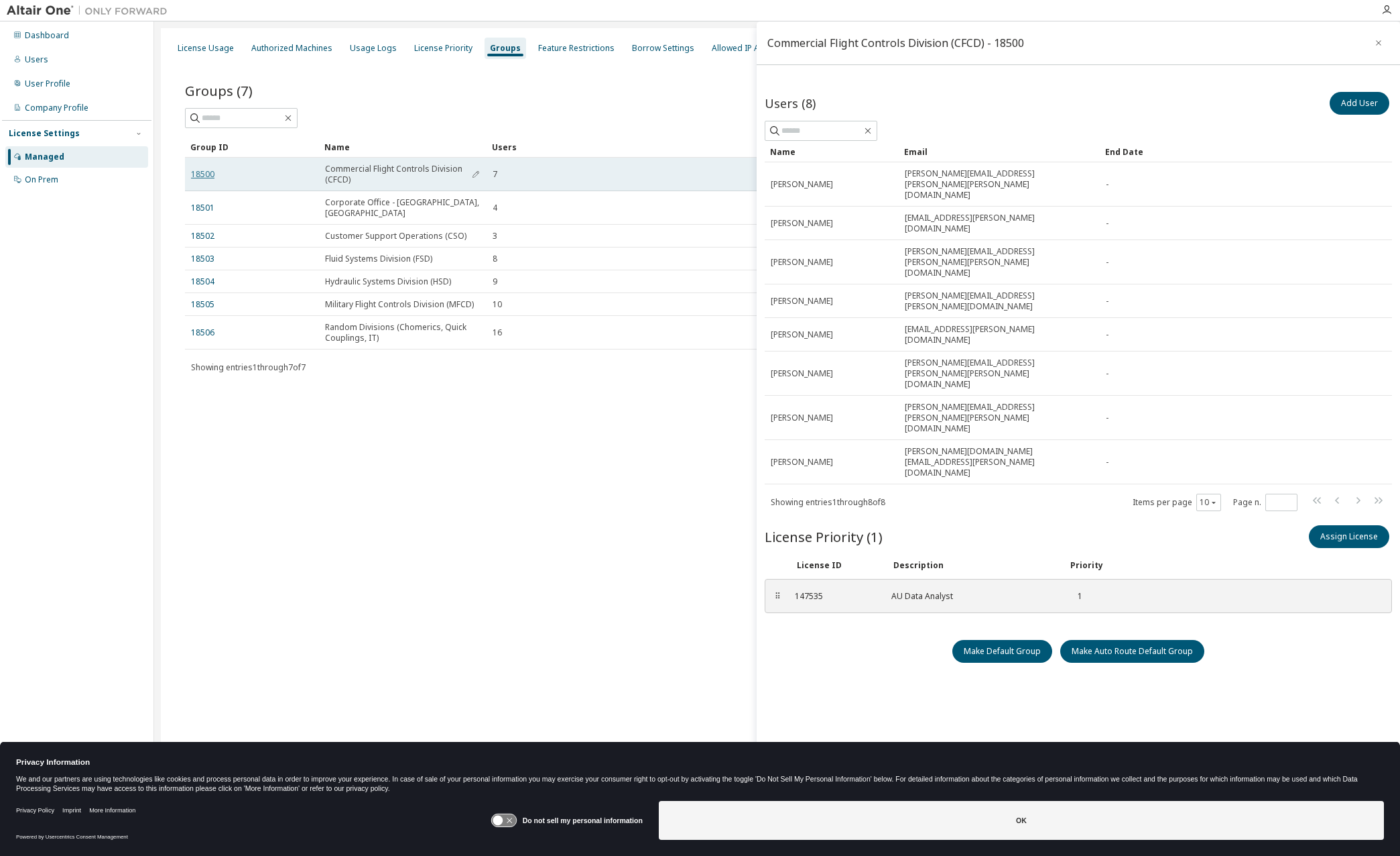
click at [193, 171] on link "18500" at bounding box center [203, 174] width 24 height 11
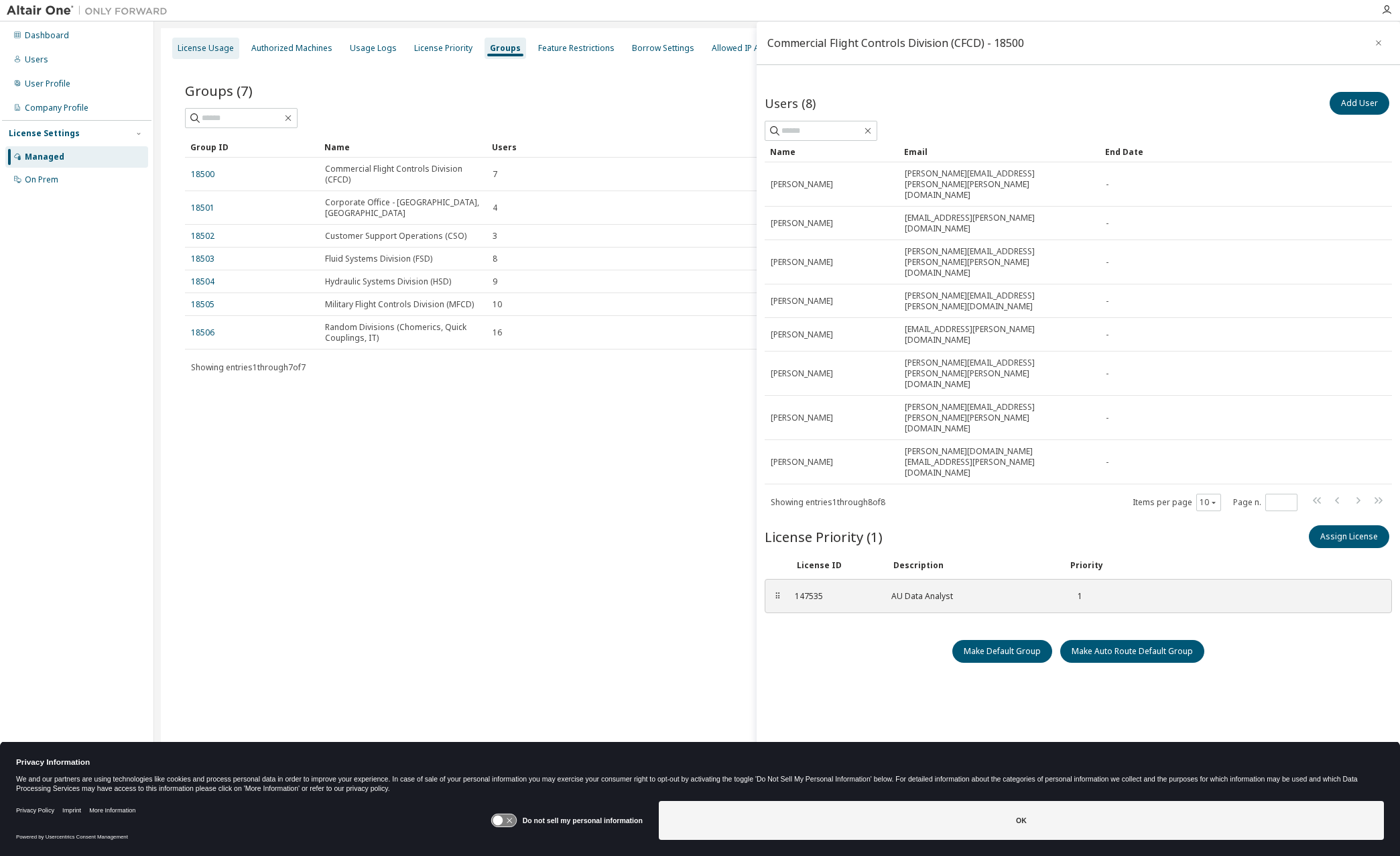
click at [206, 48] on div "License Usage" at bounding box center [206, 48] width 56 height 11
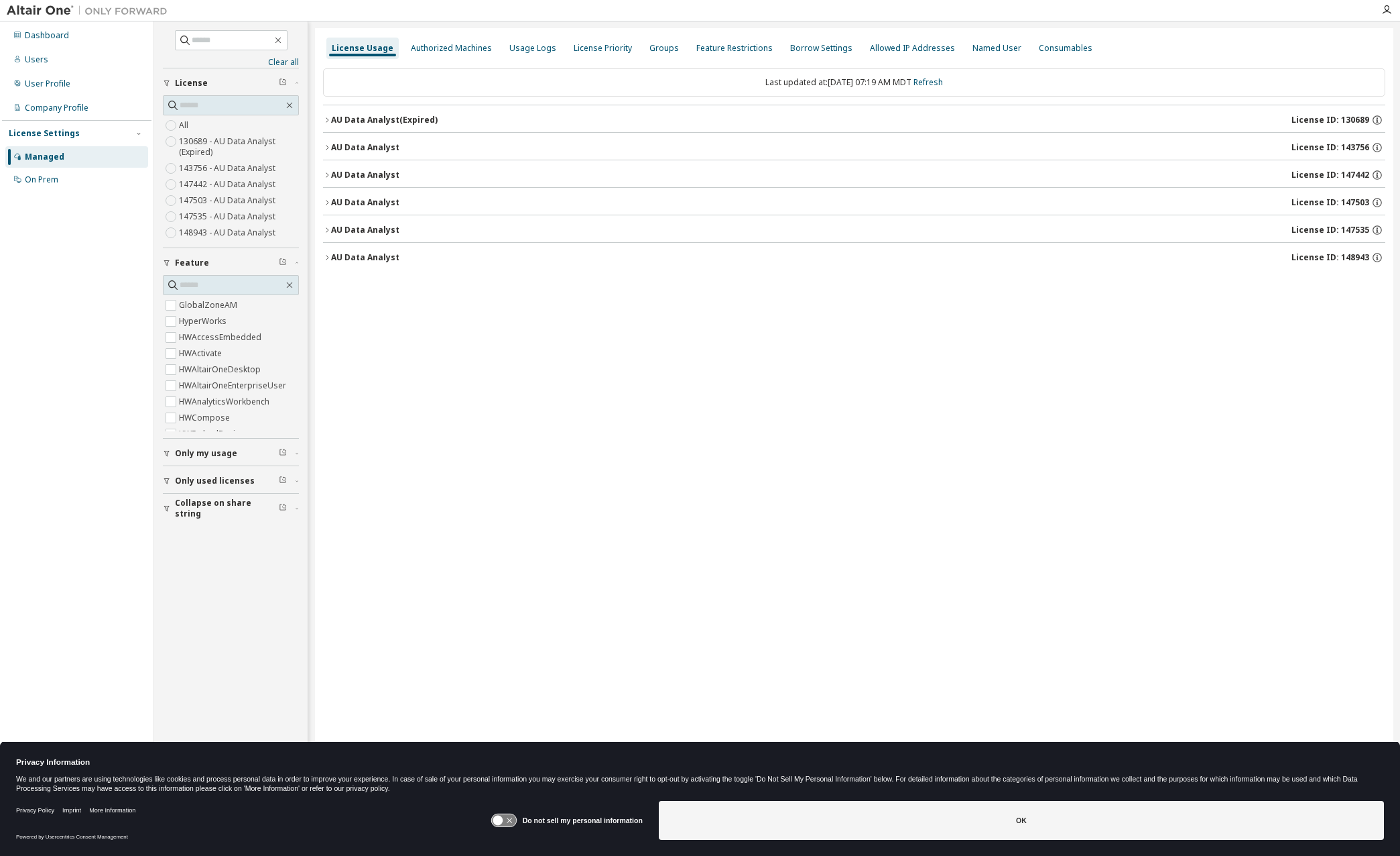
click at [373, 255] on div "AU Data Analyst" at bounding box center [365, 257] width 68 height 11
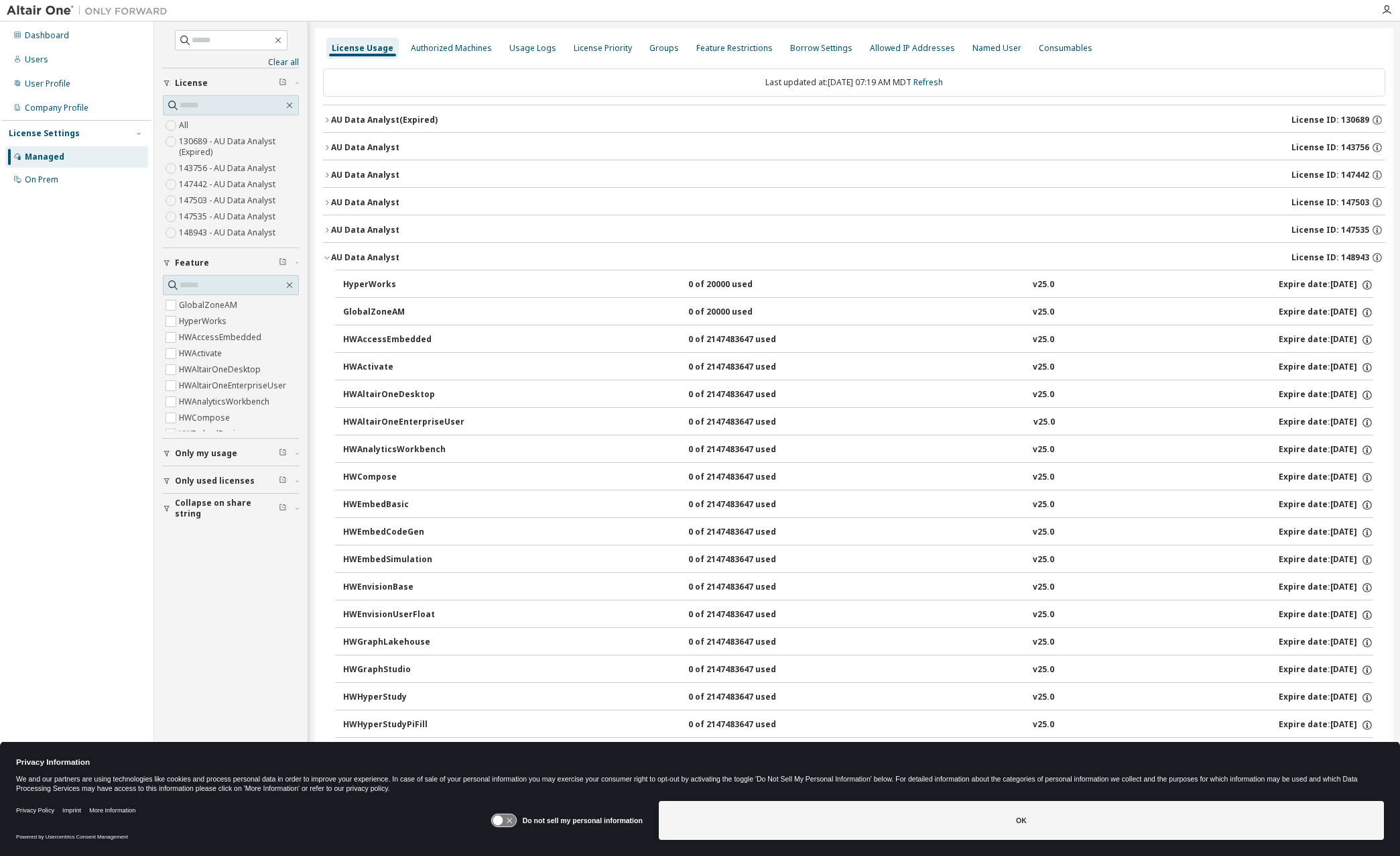
click at [373, 255] on div "AU Data Analyst" at bounding box center [365, 257] width 68 height 11
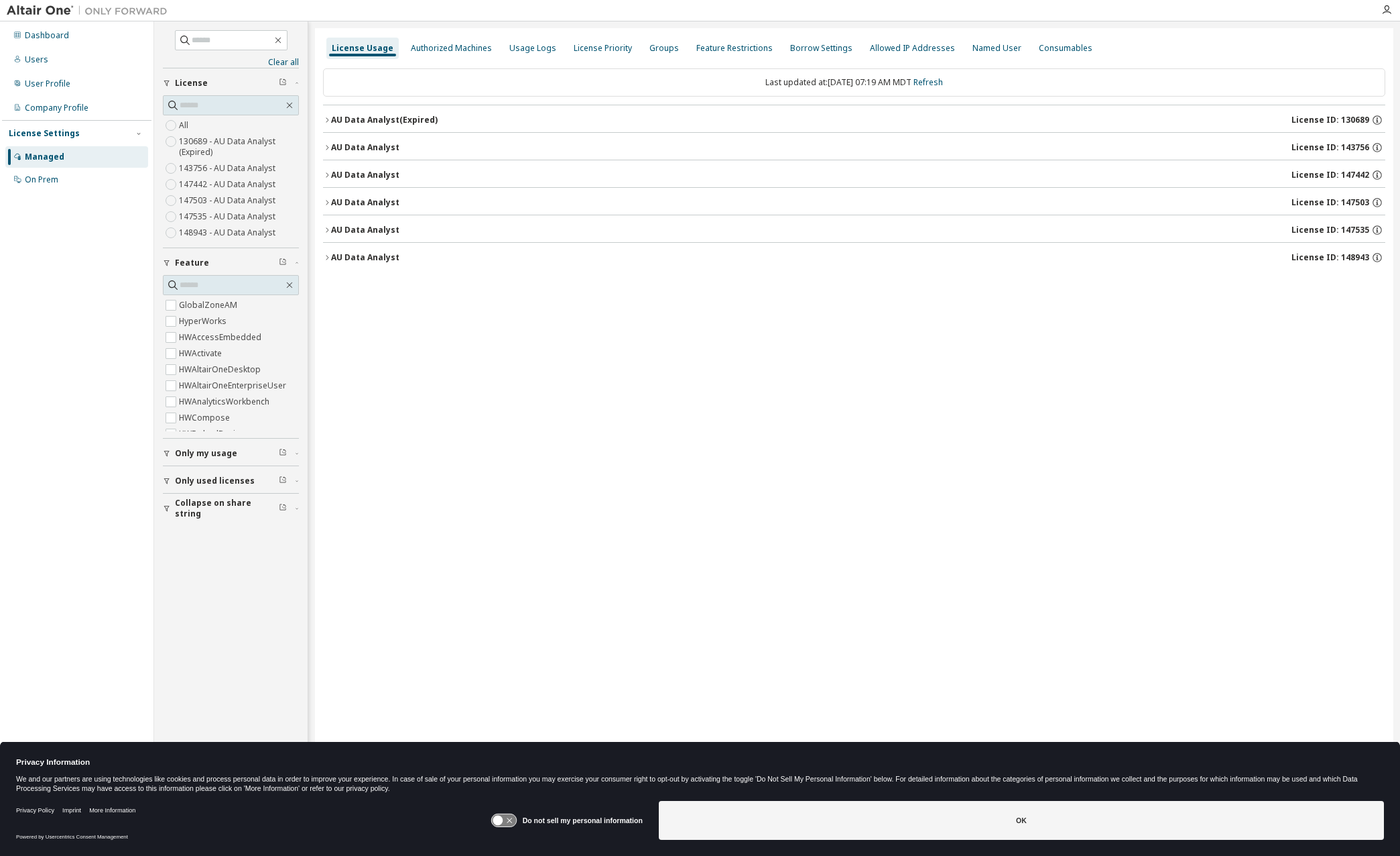
click at [347, 230] on div "AU Data Analyst" at bounding box center [365, 230] width 68 height 11
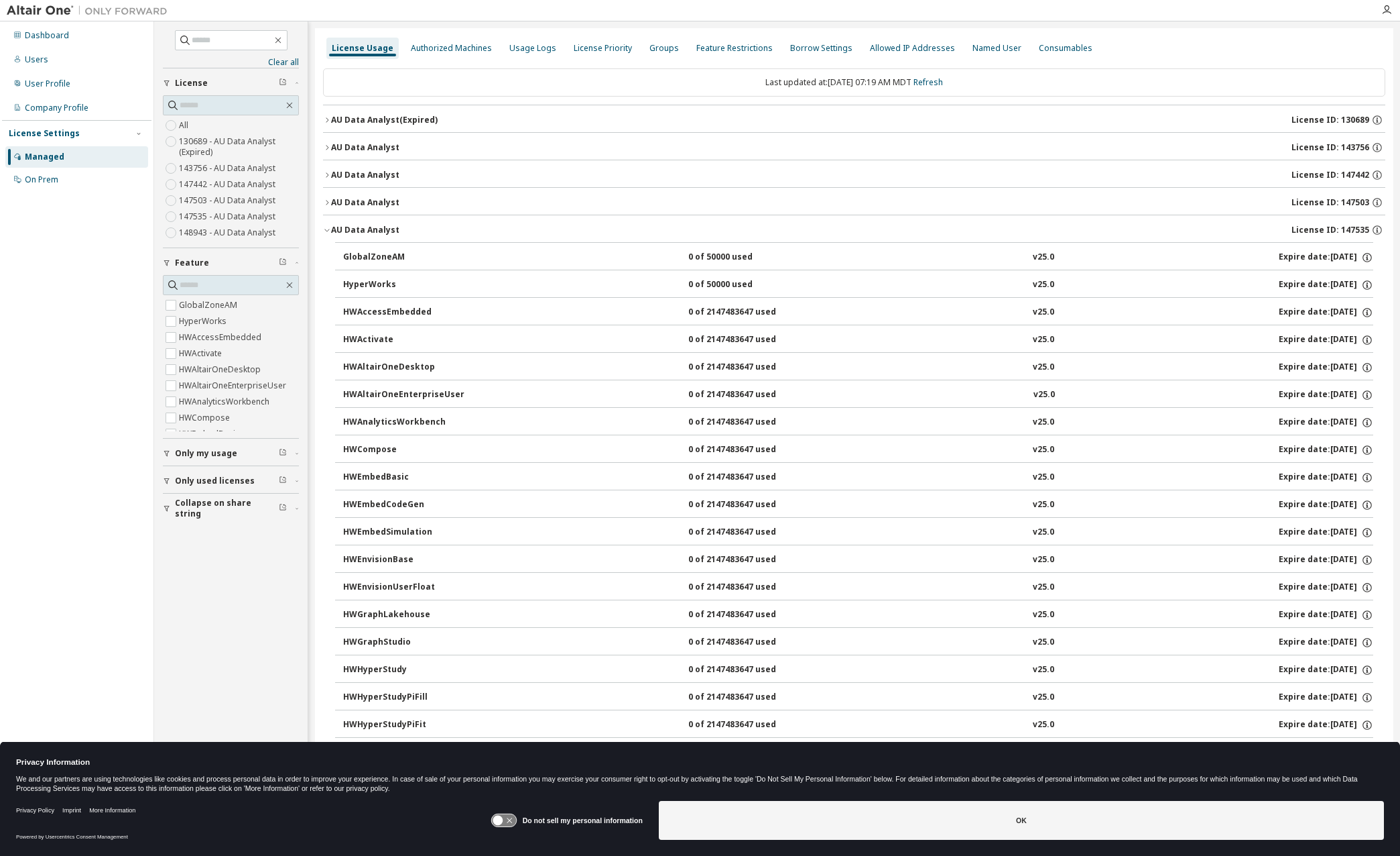
click at [347, 230] on div "AU Data Analyst" at bounding box center [365, 230] width 68 height 11
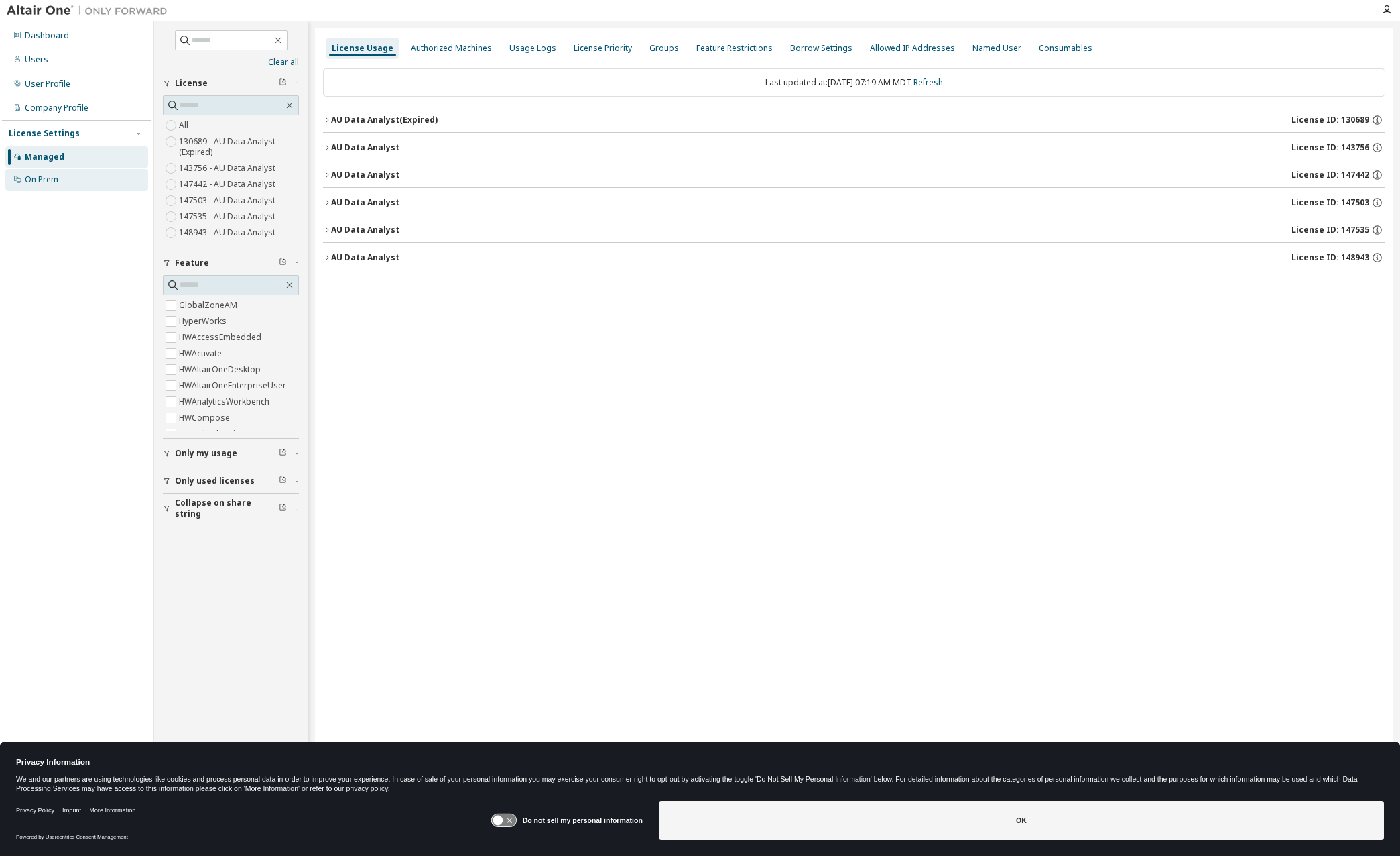
click at [52, 175] on div "On Prem" at bounding box center [41, 179] width 33 height 11
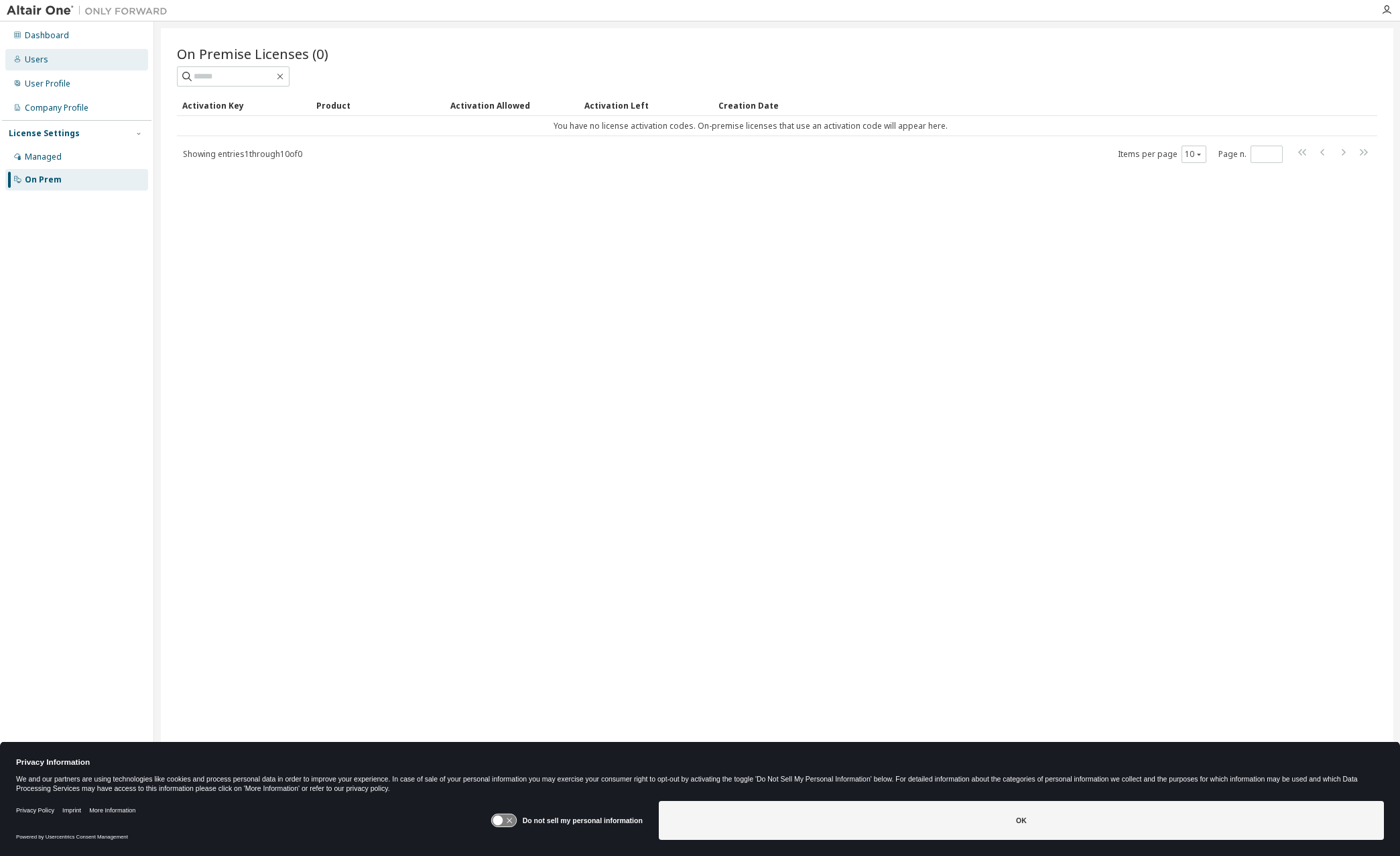
click at [44, 62] on div "Users" at bounding box center [36, 59] width 24 height 11
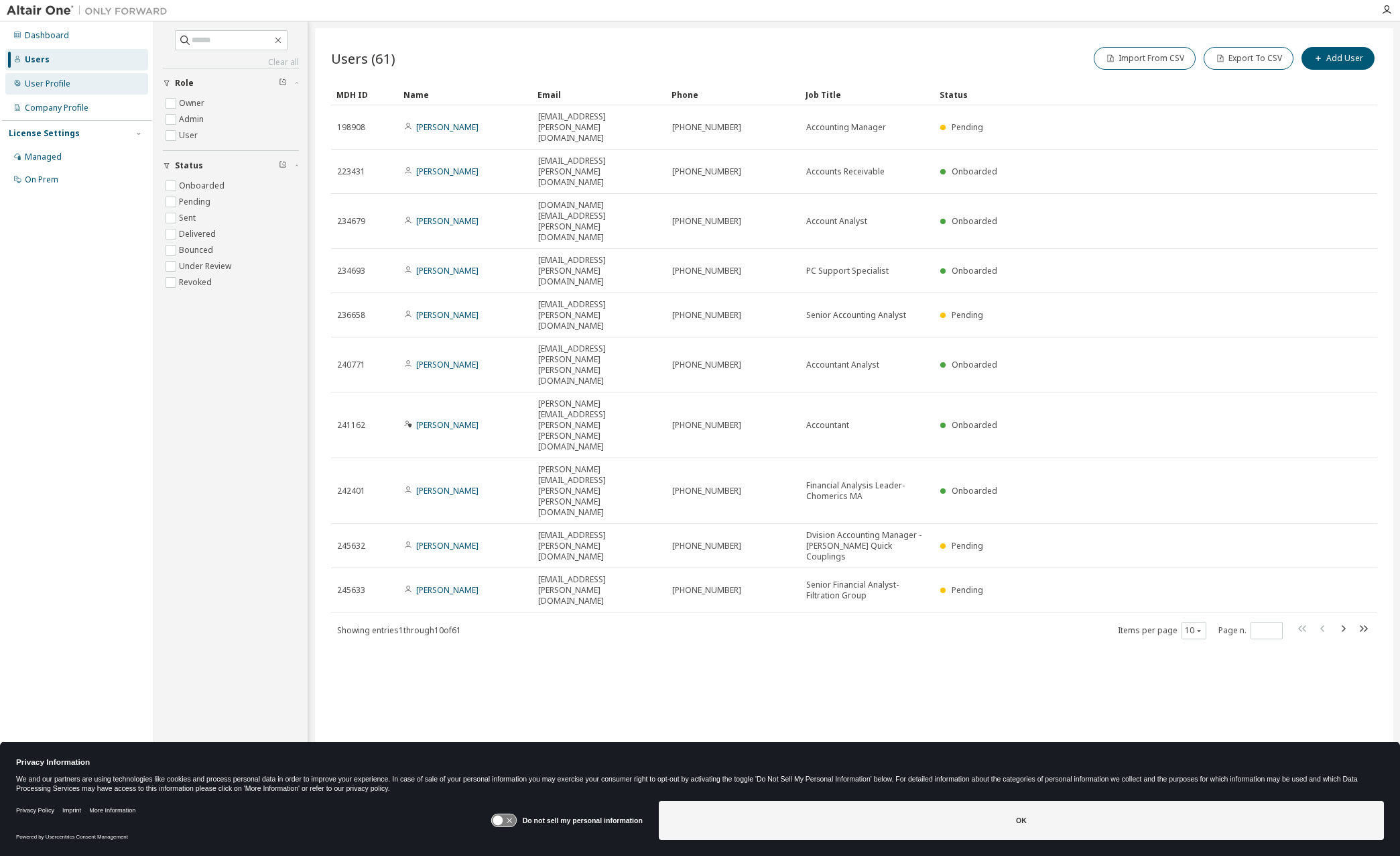
click at [44, 78] on div "User Profile" at bounding box center [77, 83] width 143 height 21
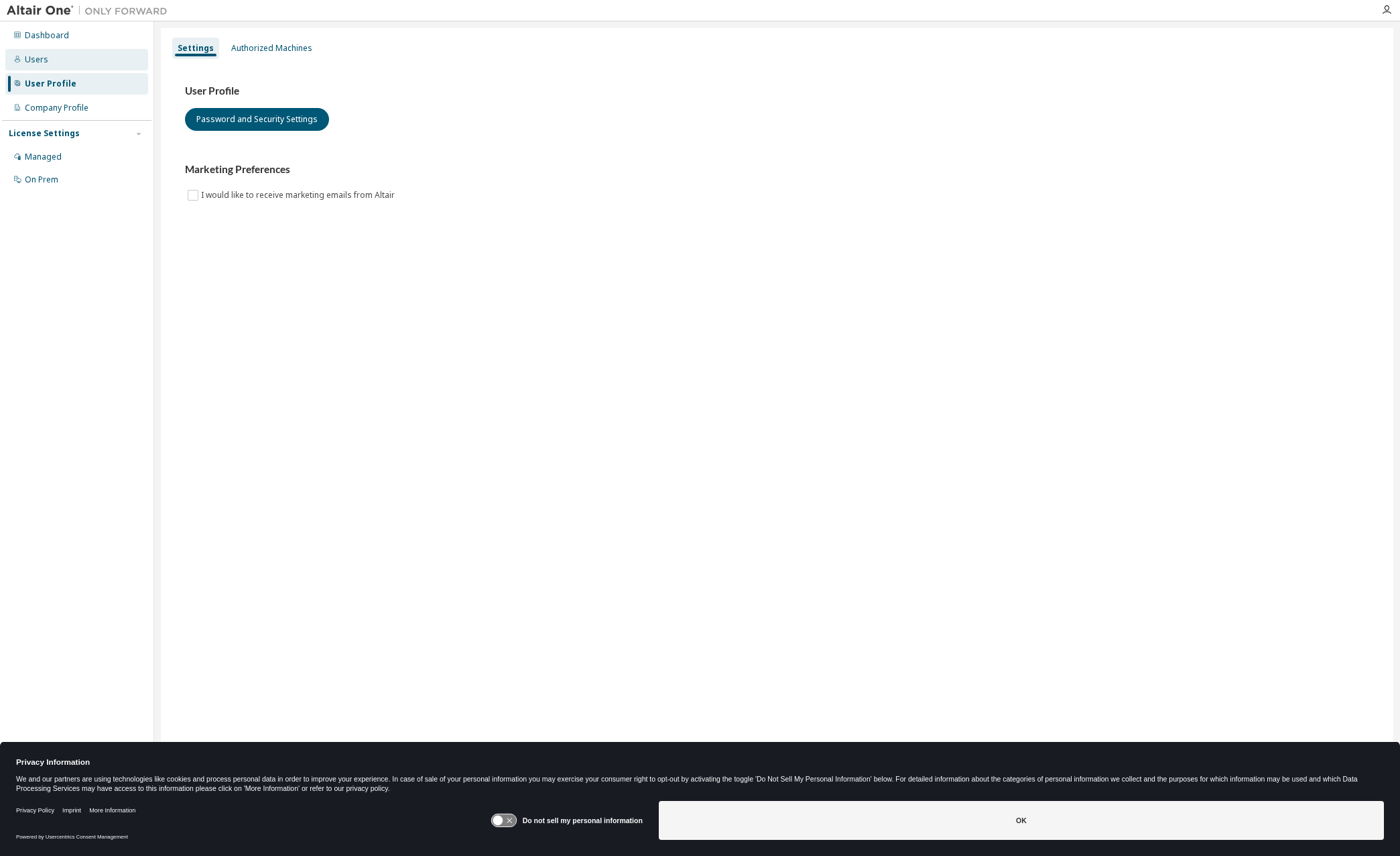
click at [33, 59] on div "Users" at bounding box center [36, 59] width 24 height 11
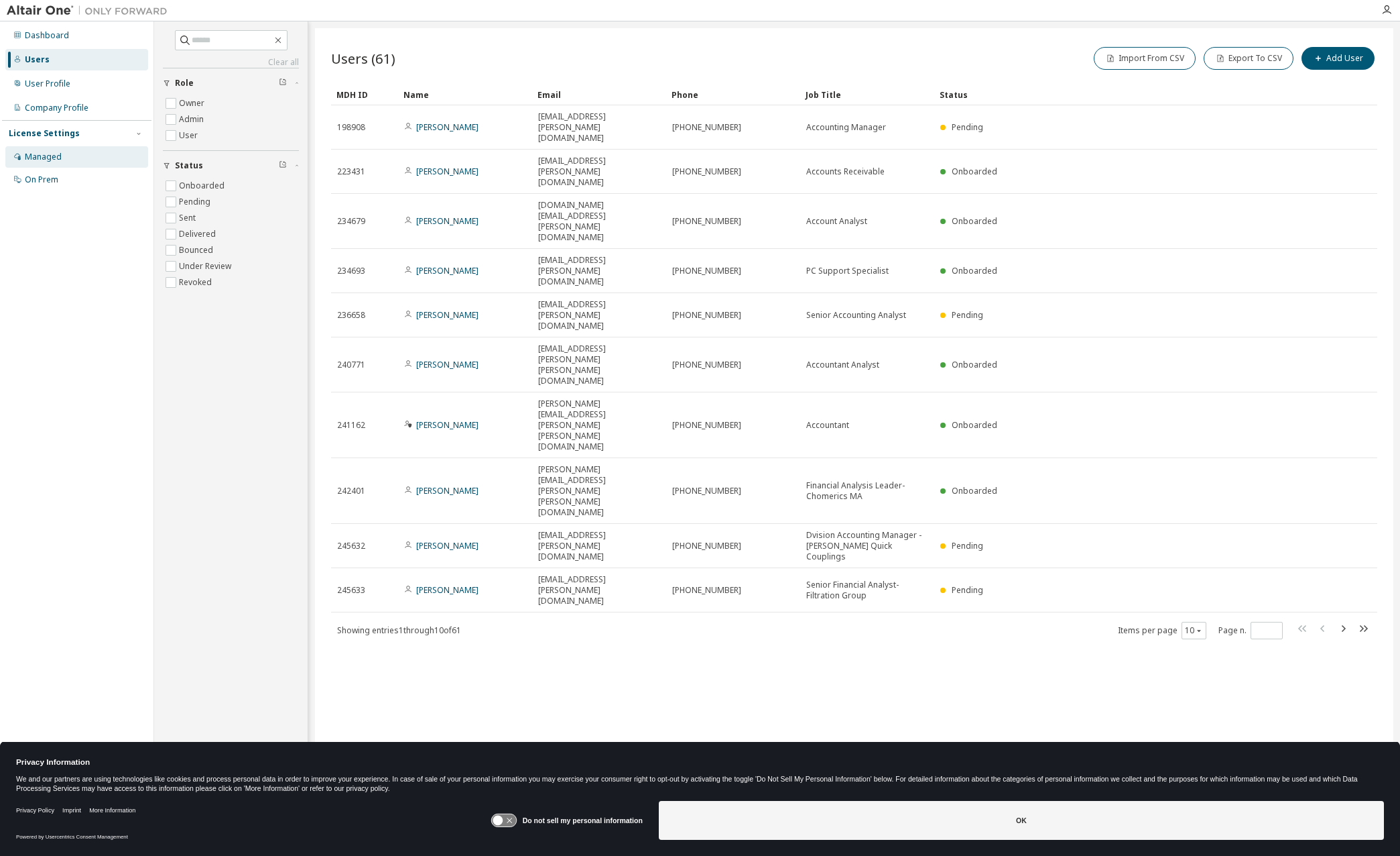
click at [49, 149] on div "Managed" at bounding box center [77, 157] width 143 height 21
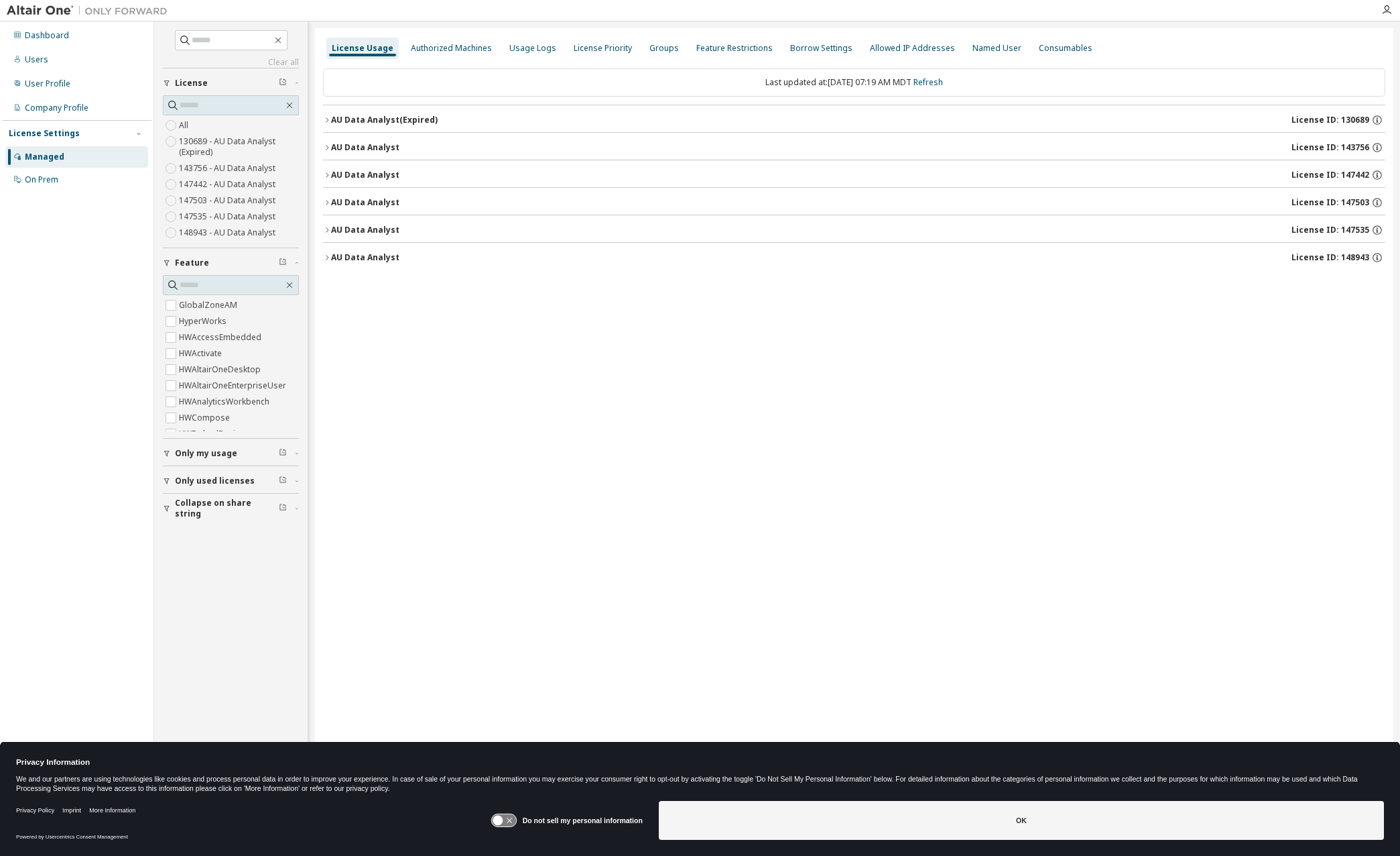
click at [235, 483] on span "Only used licenses" at bounding box center [214, 481] width 79 height 11
click at [374, 123] on div "AU Data Analyst (Expired)" at bounding box center [384, 120] width 106 height 11
click at [359, 147] on div "AU Data Analyst" at bounding box center [365, 147] width 68 height 11
click at [372, 179] on div "AU Data Analyst" at bounding box center [365, 174] width 68 height 11
click at [790, 46] on div "Borrow Settings" at bounding box center [821, 48] width 62 height 11
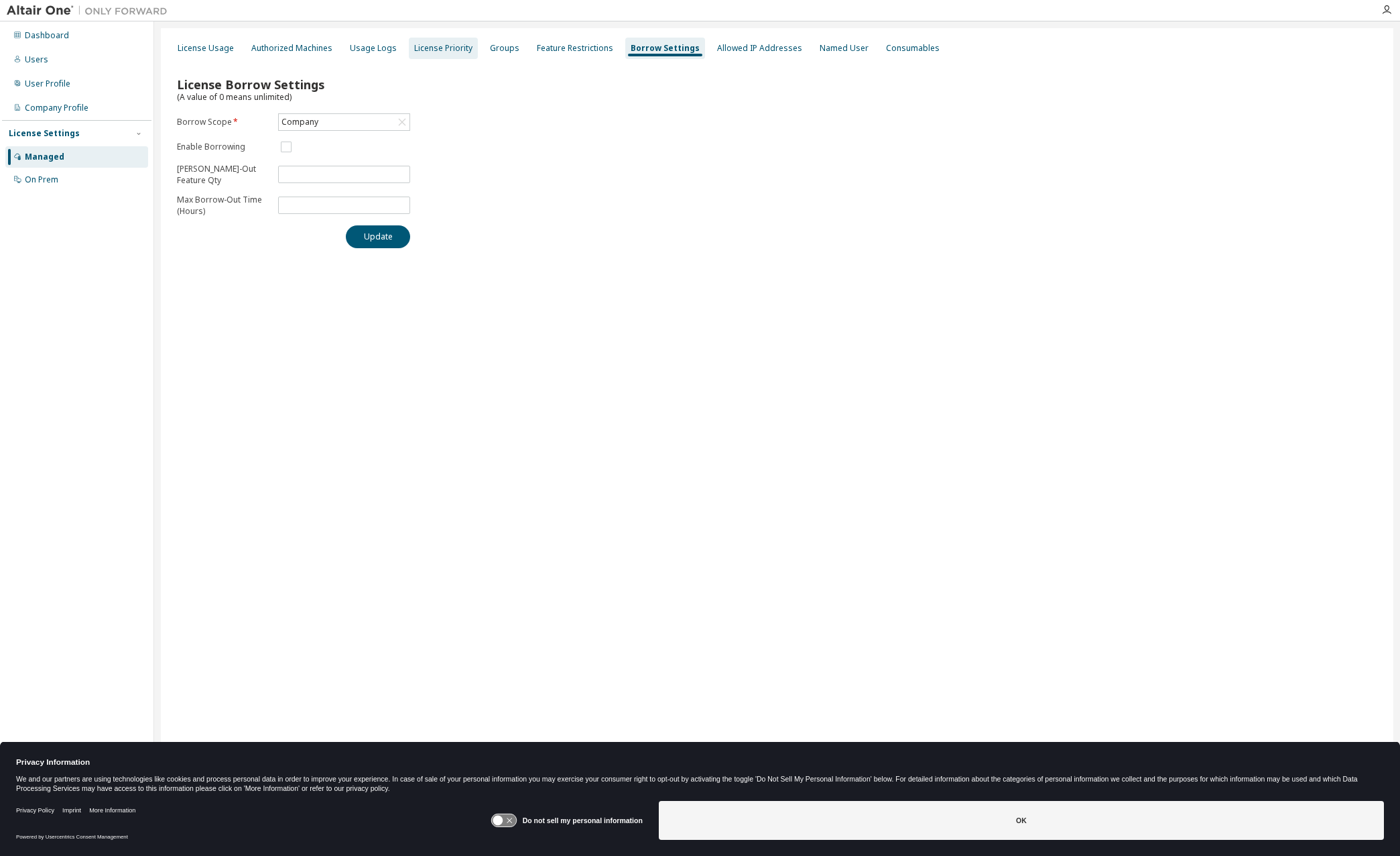
click at [415, 47] on div "License Priority" at bounding box center [443, 48] width 58 height 11
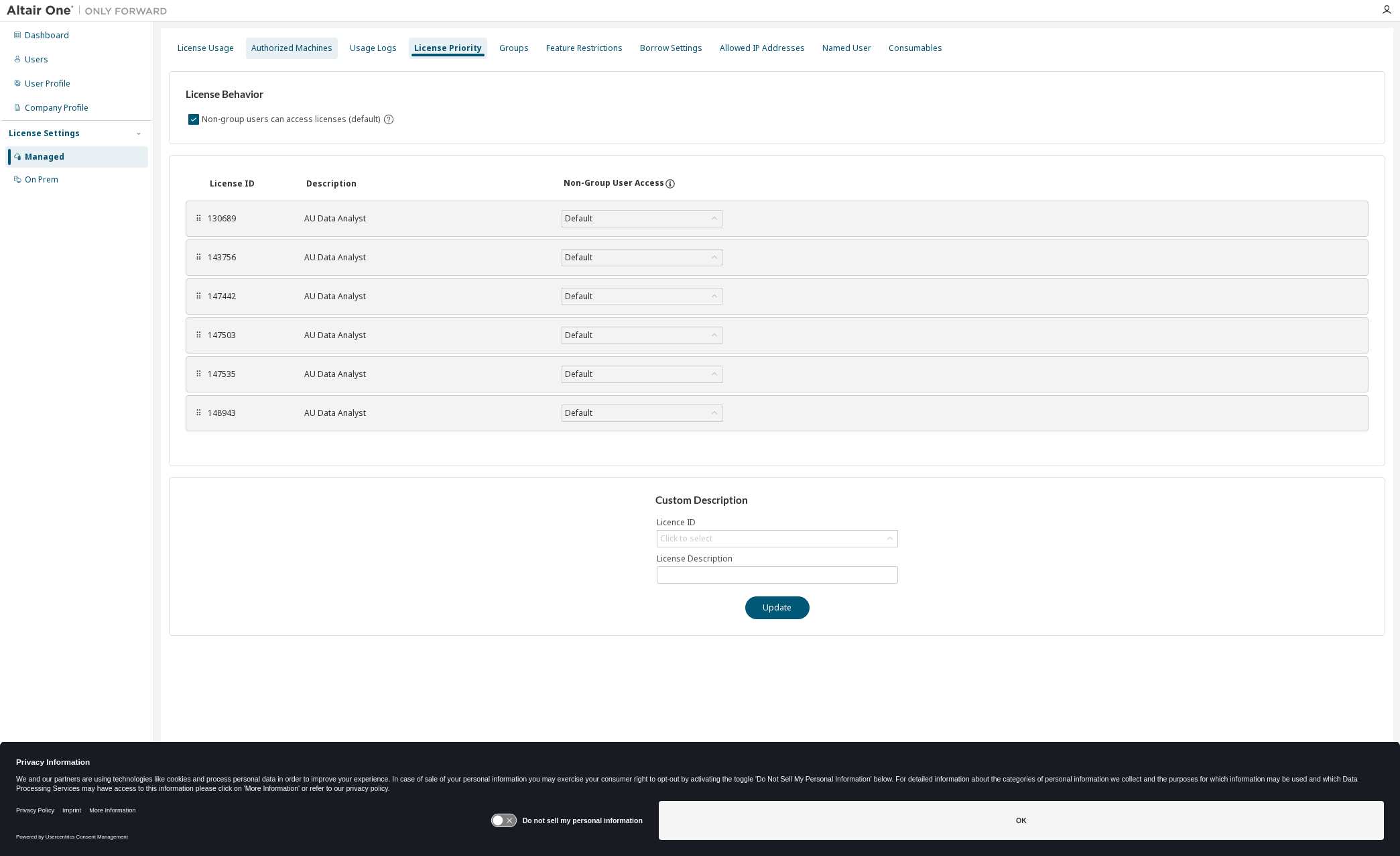
click at [301, 55] on div "Authorized Machines" at bounding box center [292, 48] width 92 height 21
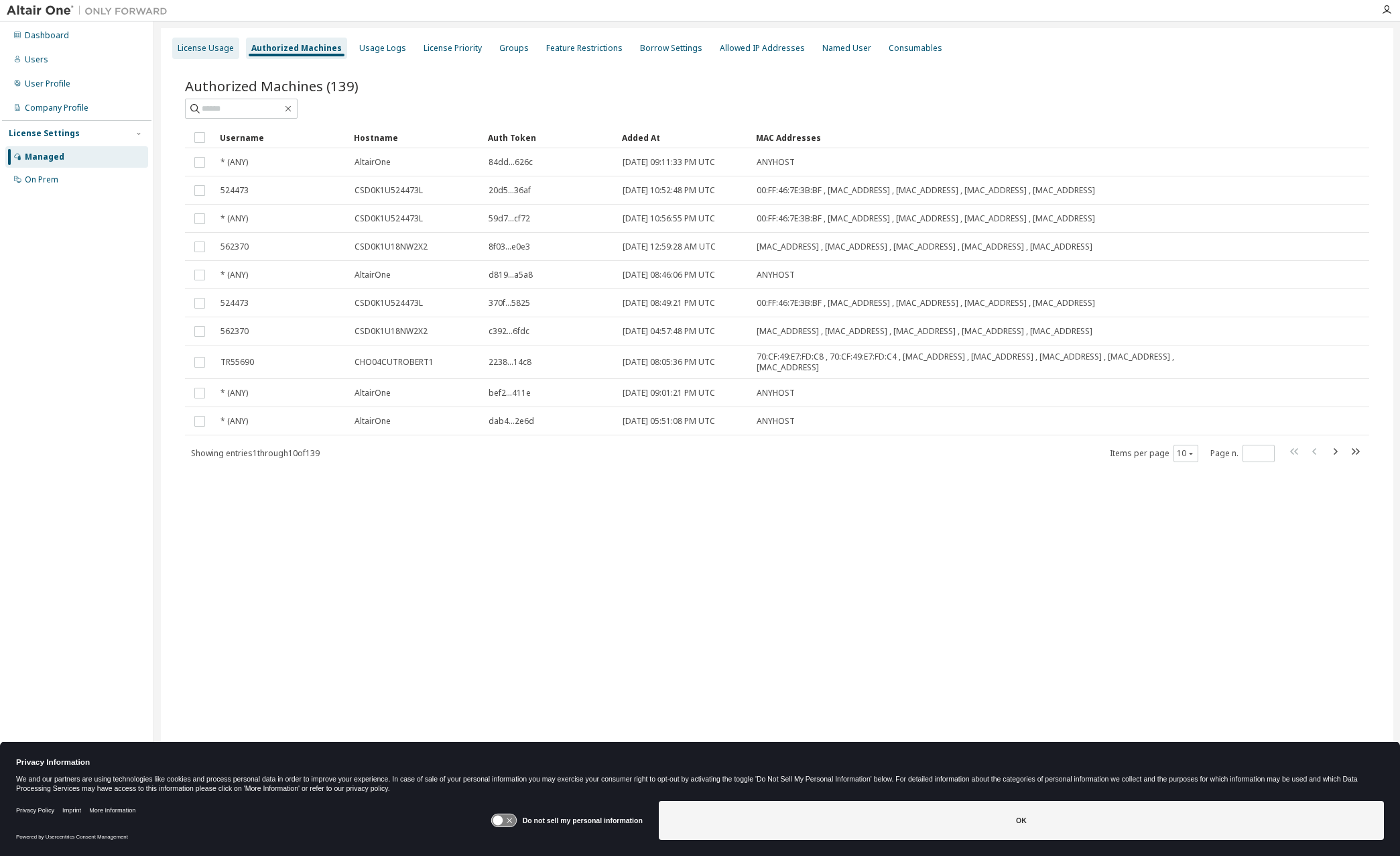
click at [215, 53] on div "License Usage" at bounding box center [206, 48] width 56 height 11
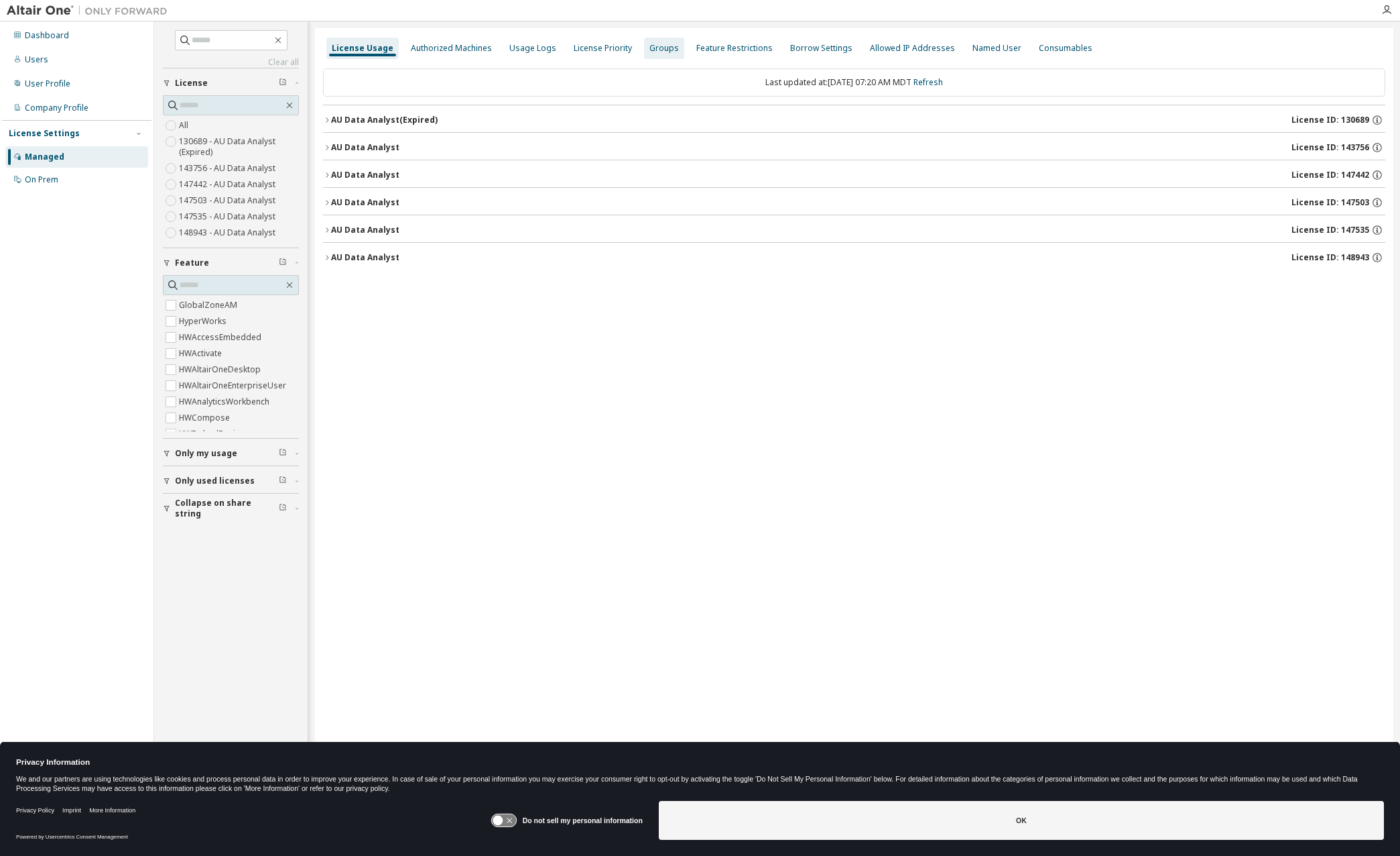
click at [644, 55] on div "Groups" at bounding box center [664, 48] width 40 height 21
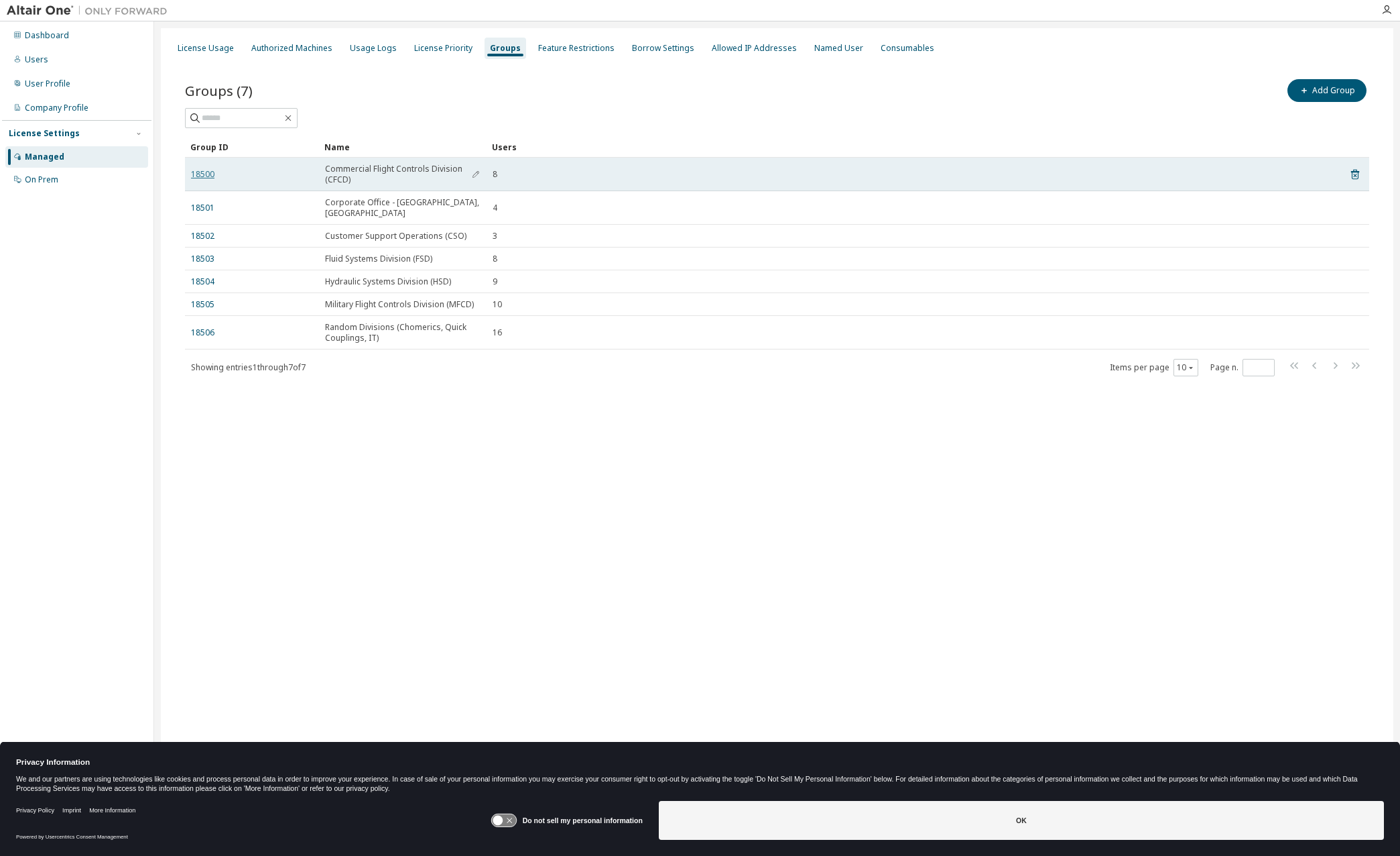
click at [205, 177] on link "18500" at bounding box center [203, 174] width 24 height 11
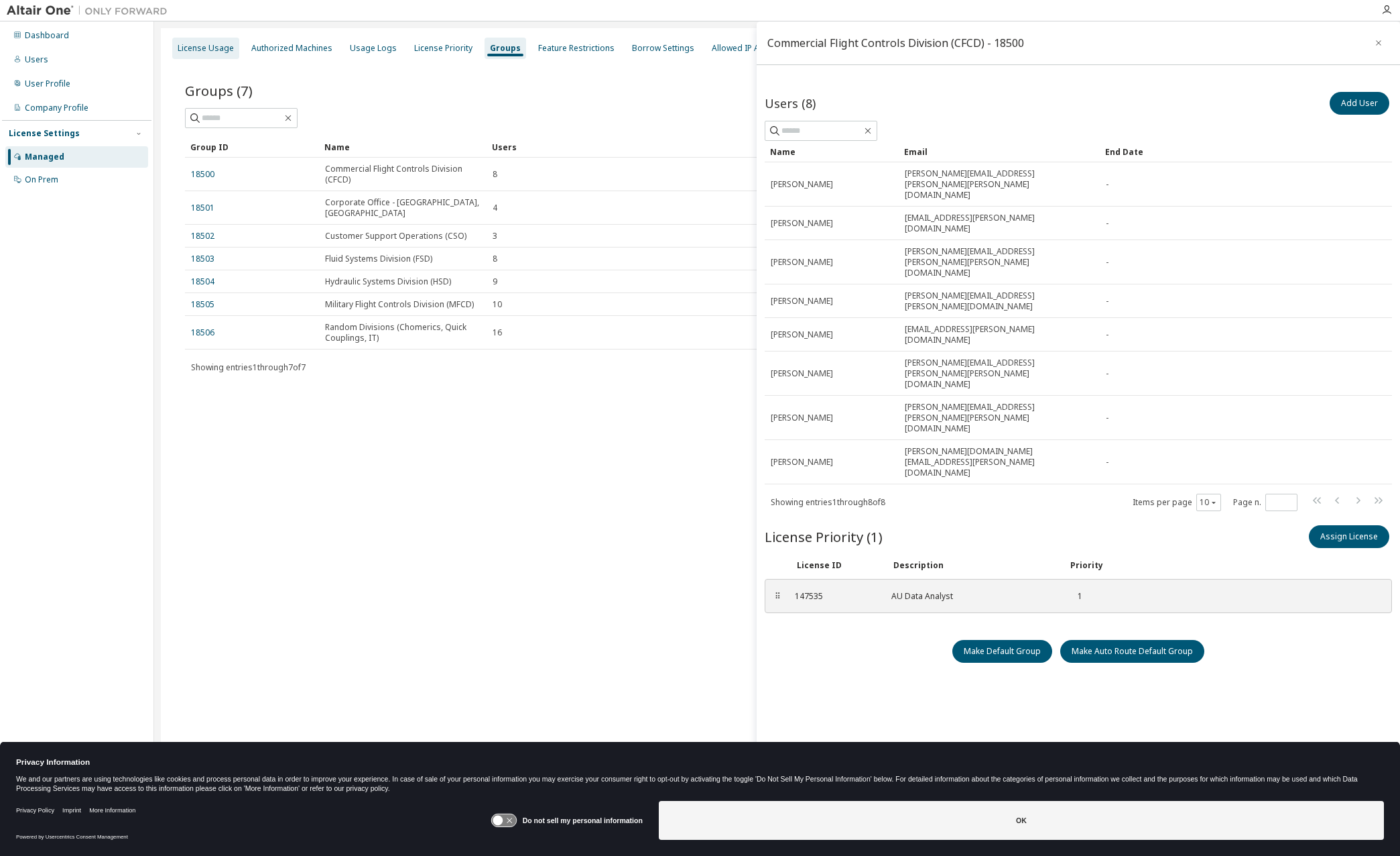
click at [210, 41] on div "License Usage" at bounding box center [206, 48] width 67 height 21
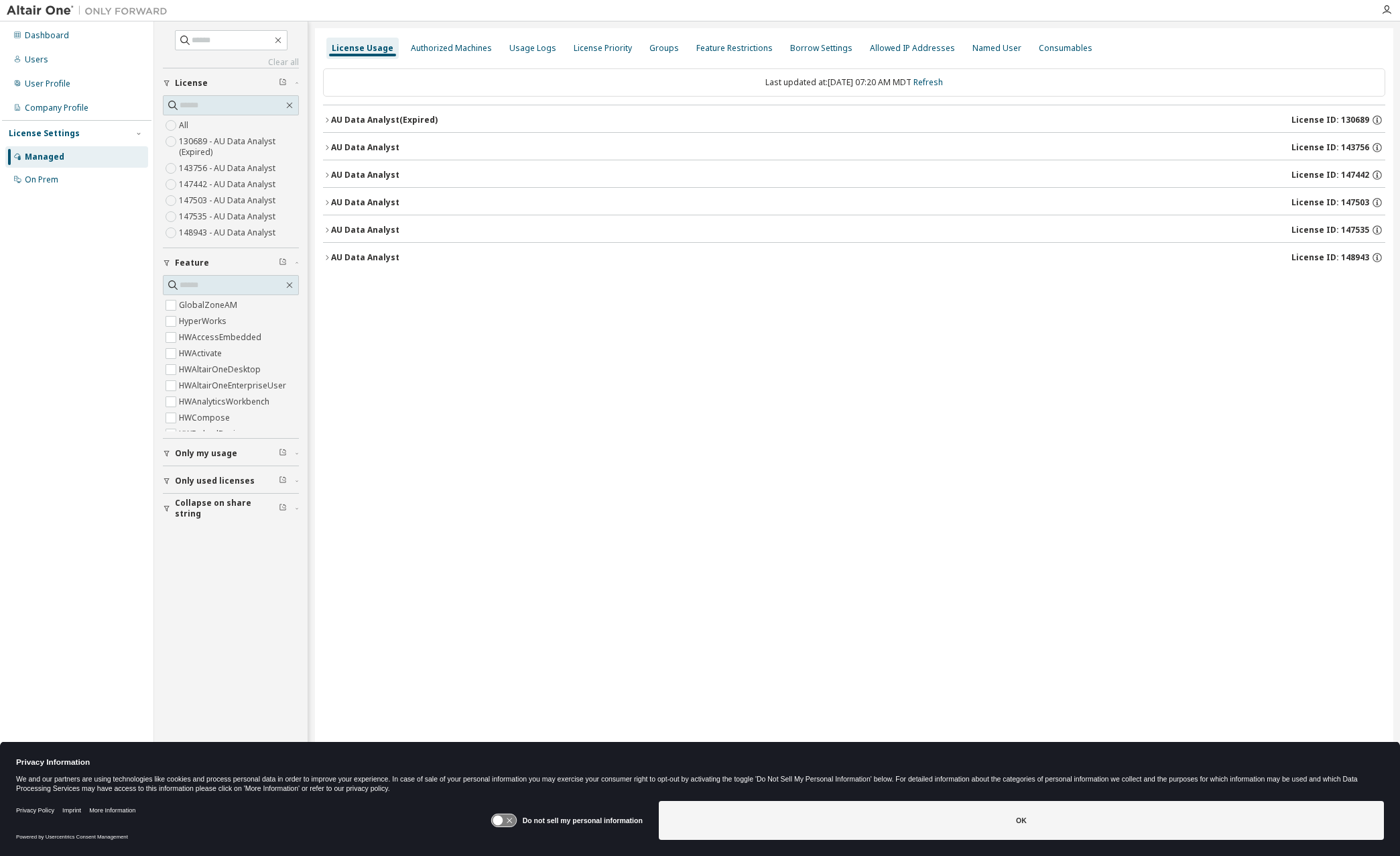
click at [328, 146] on icon "button" at bounding box center [327, 147] width 8 height 8
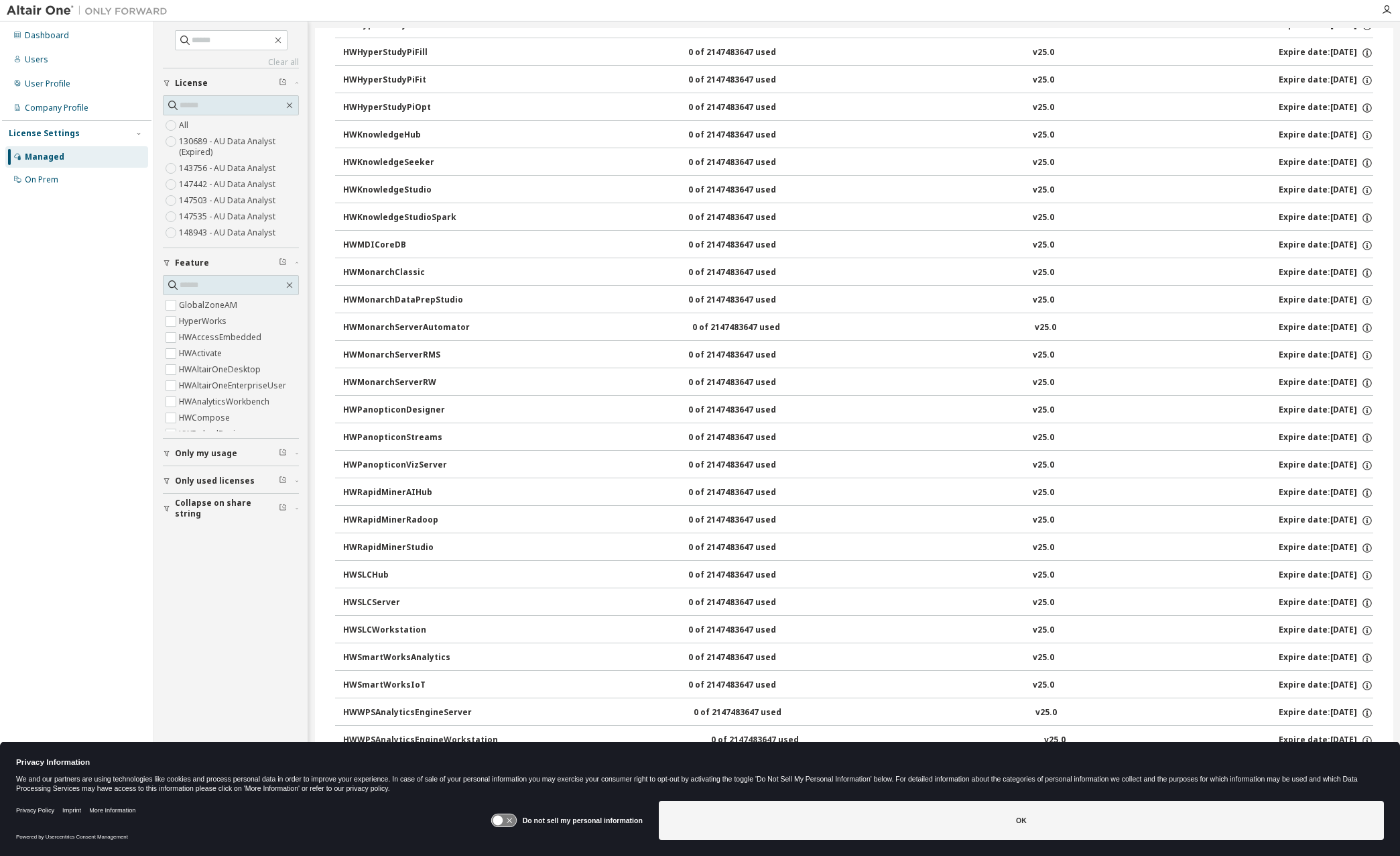
scroll to position [693, 0]
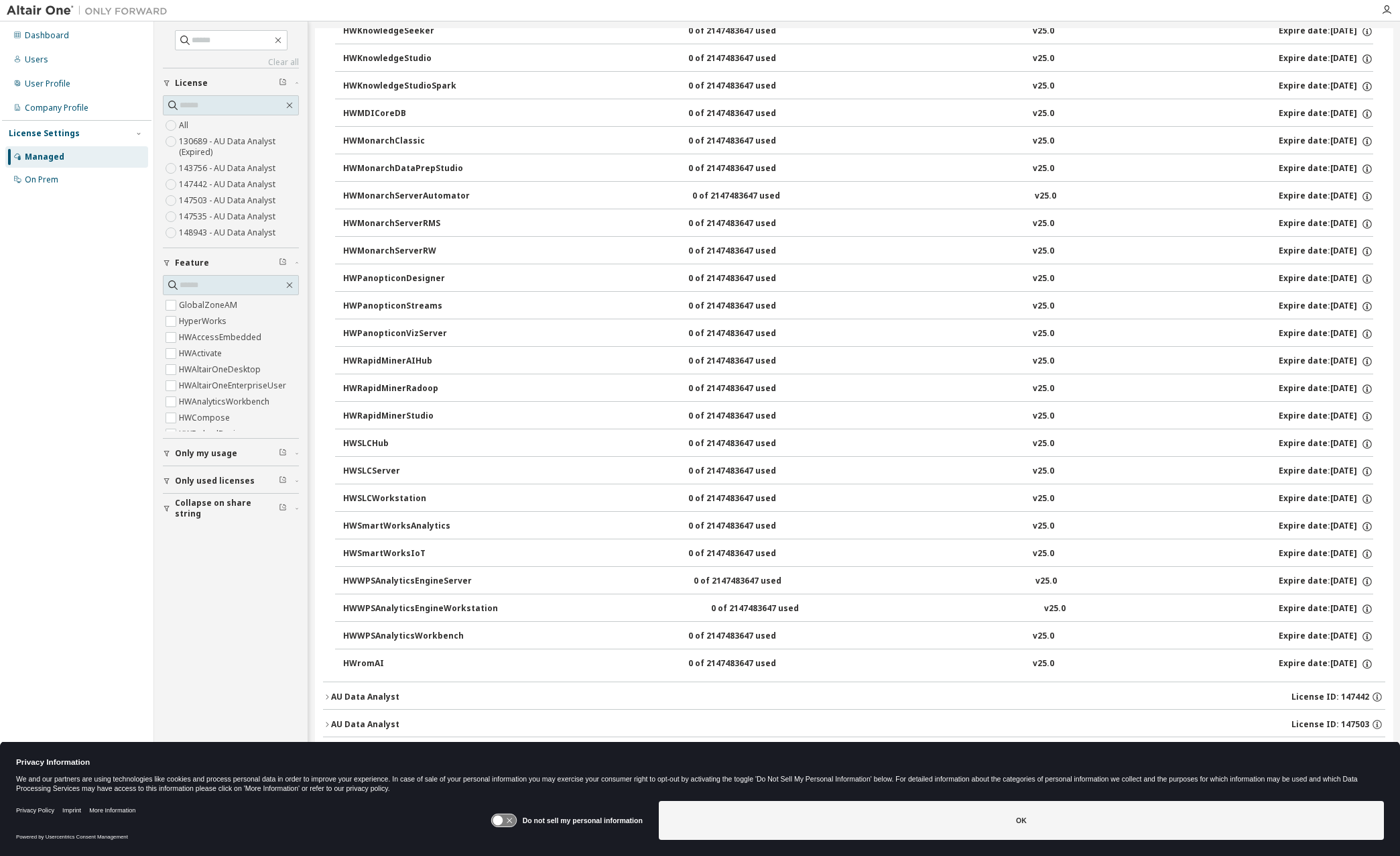
click at [328, 695] on icon "button" at bounding box center [327, 697] width 8 height 8
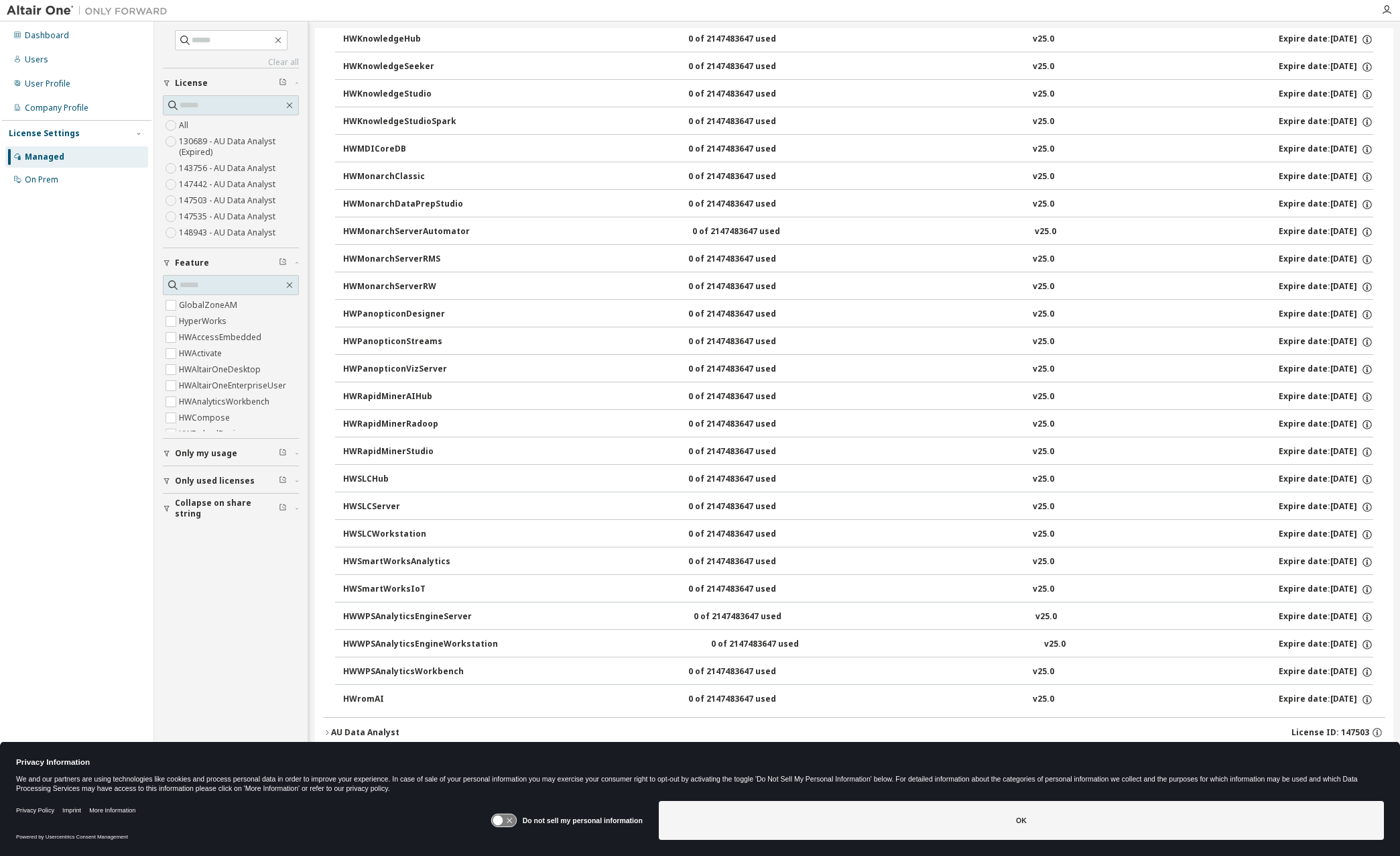
scroll to position [1909, 0]
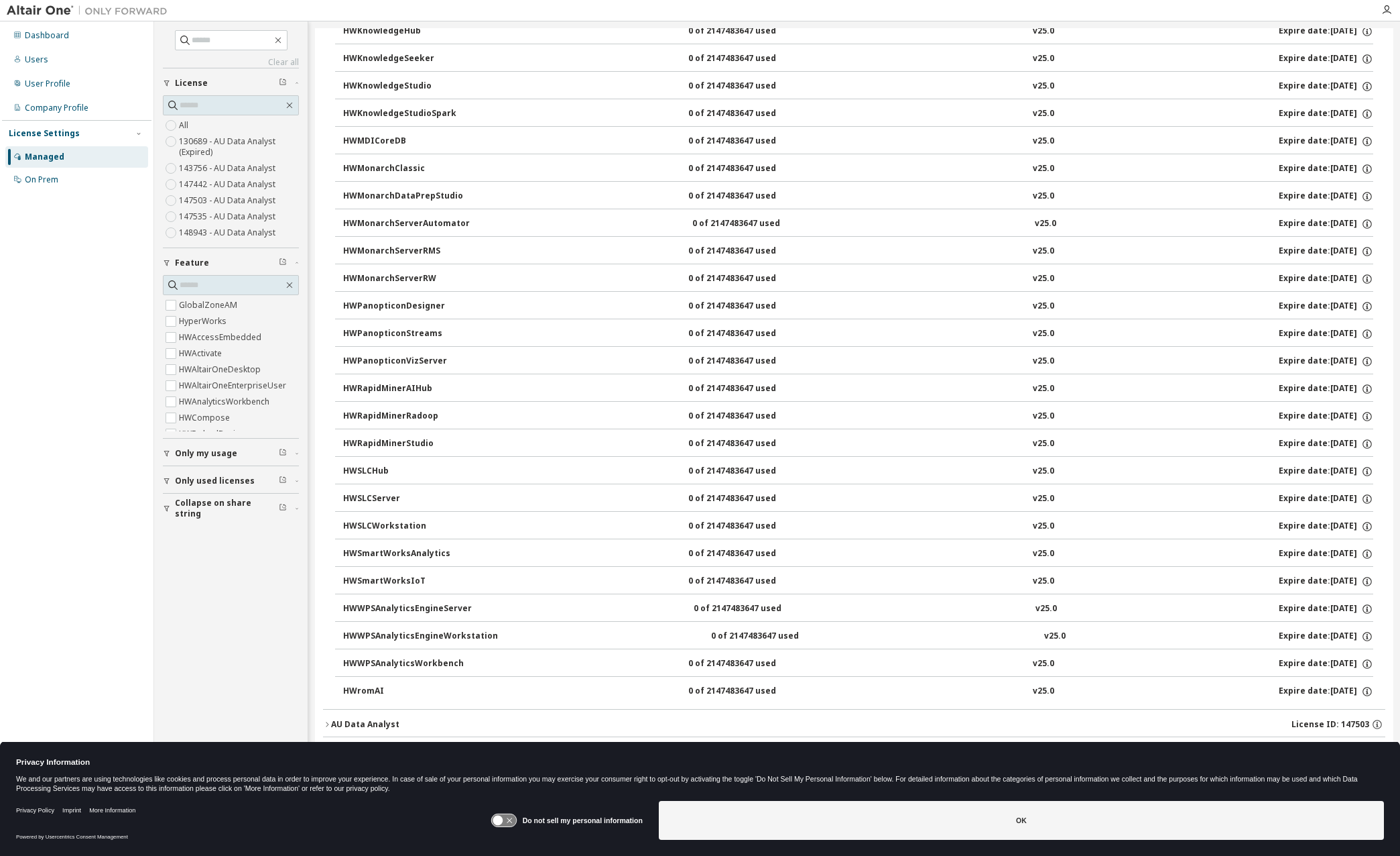
click at [325, 726] on icon "button" at bounding box center [327, 724] width 8 height 8
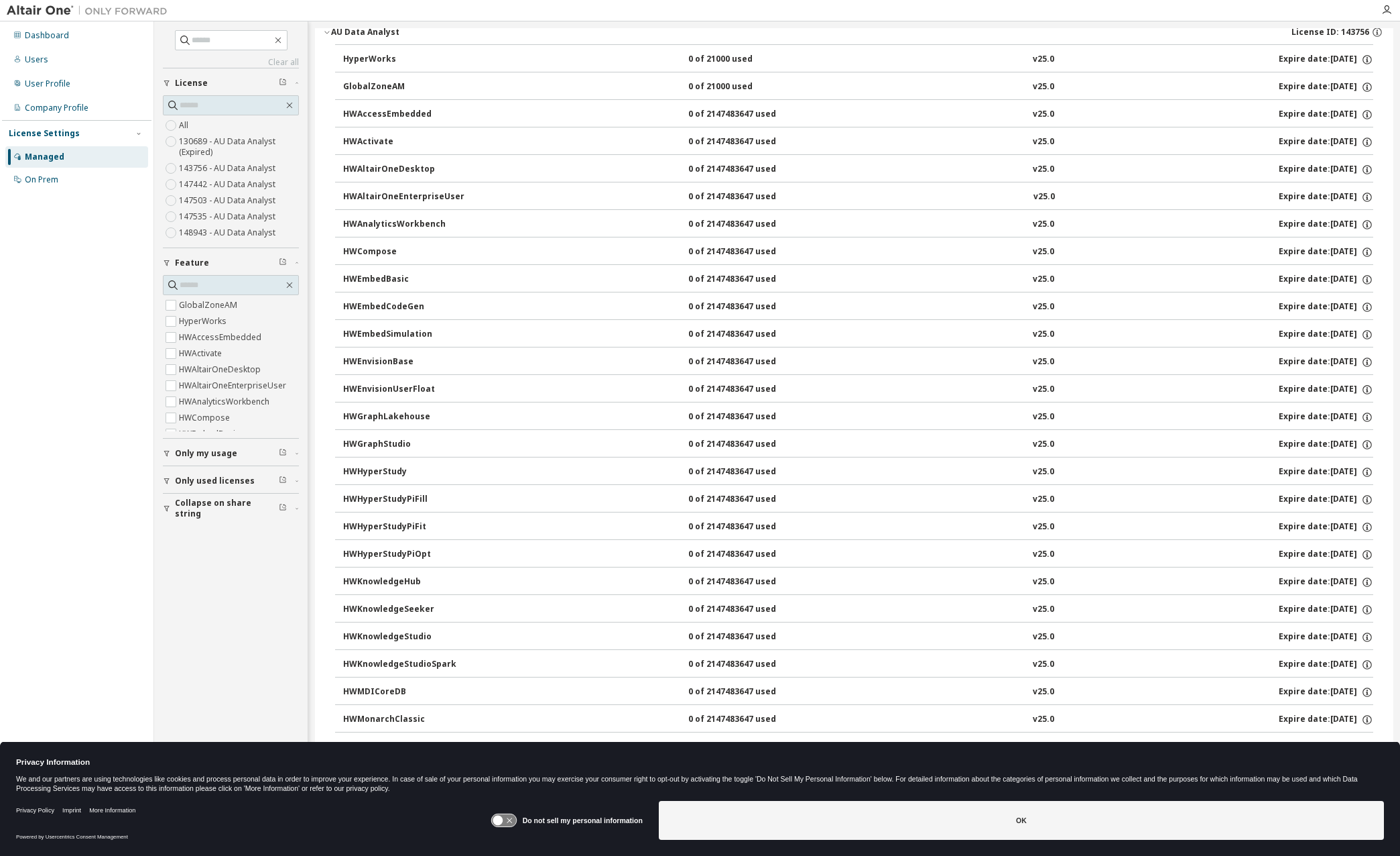
scroll to position [0, 0]
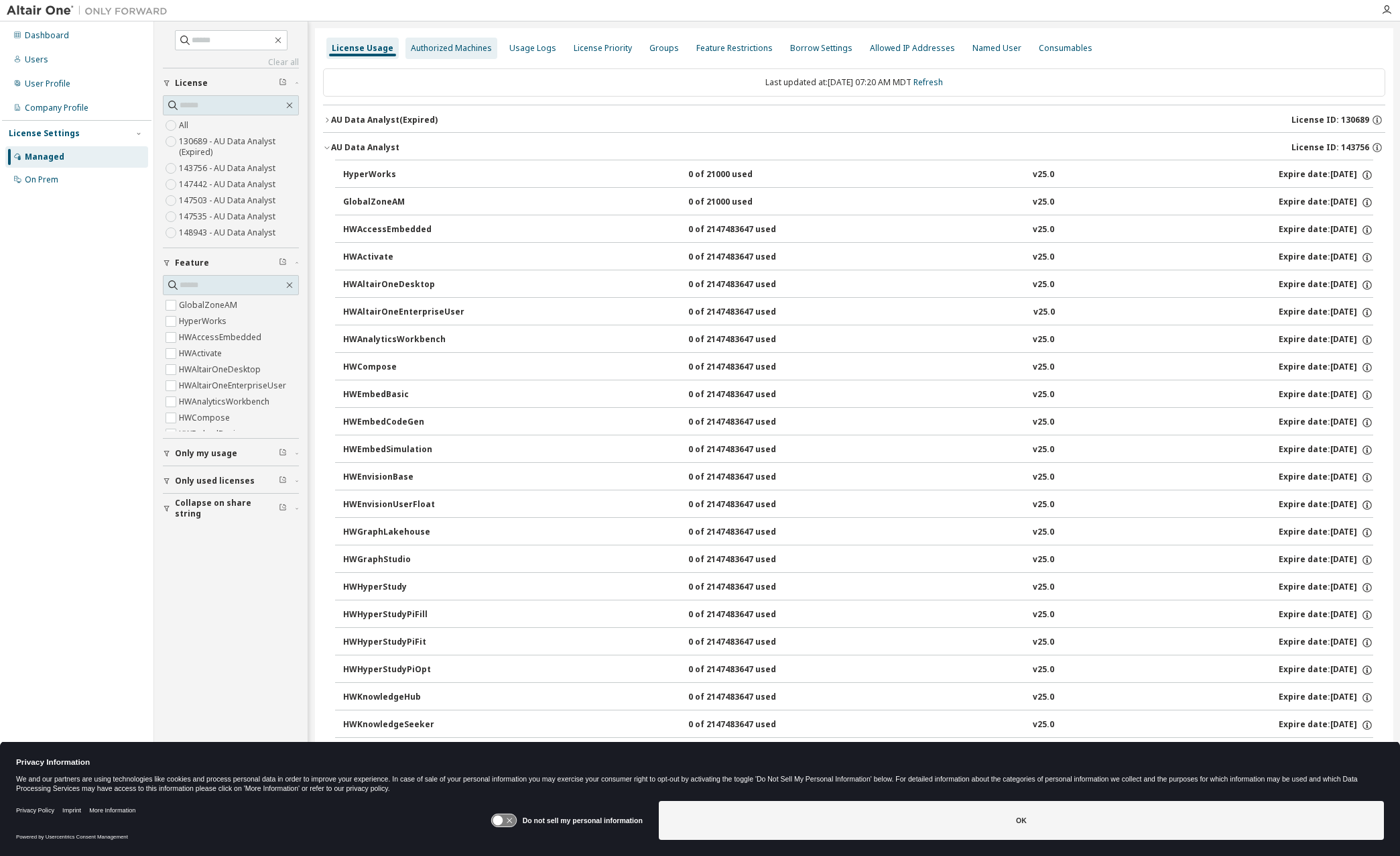
click at [463, 52] on div "Authorized Machines" at bounding box center [451, 48] width 81 height 11
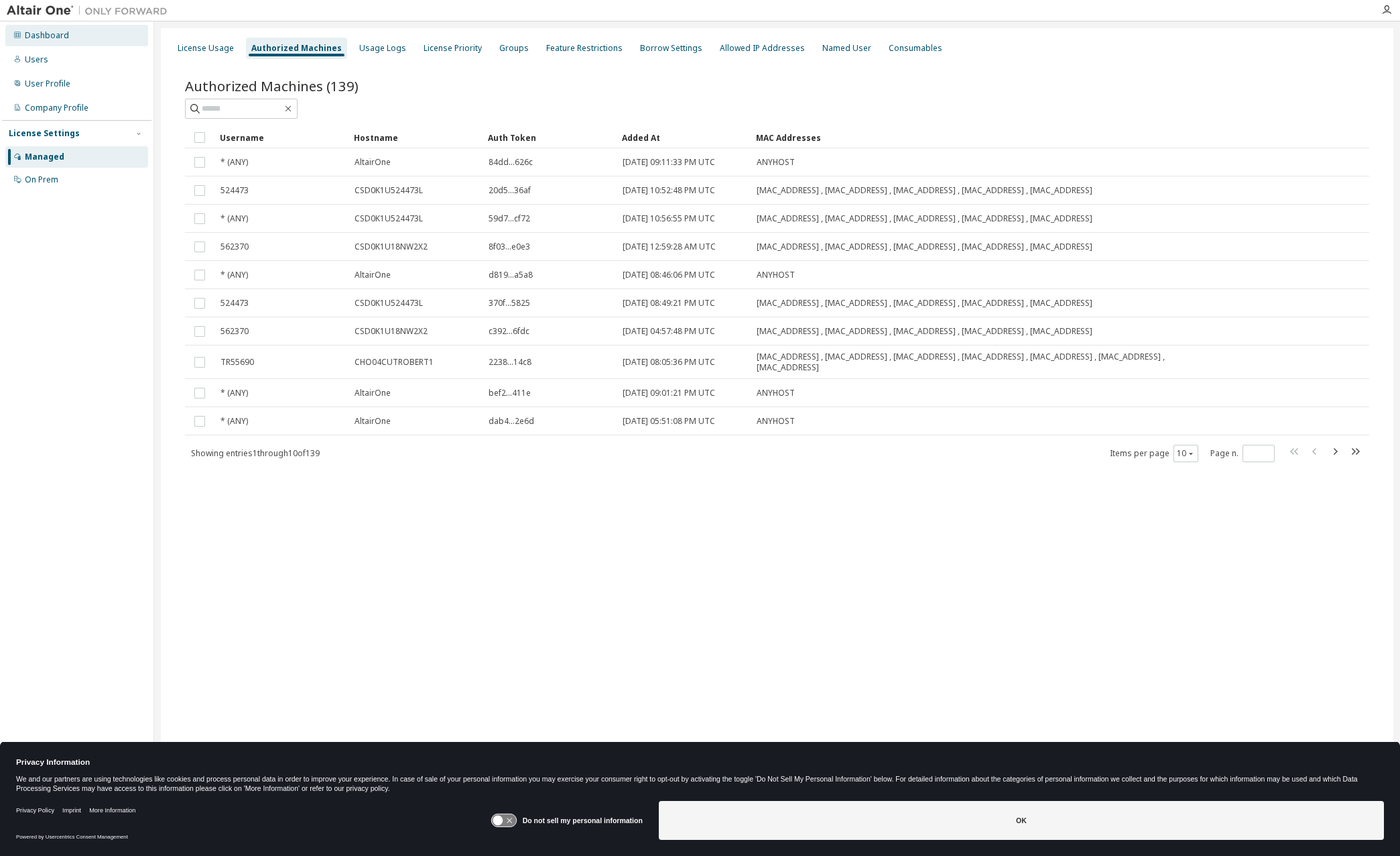
click at [29, 39] on div "Dashboard" at bounding box center [47, 35] width 44 height 11
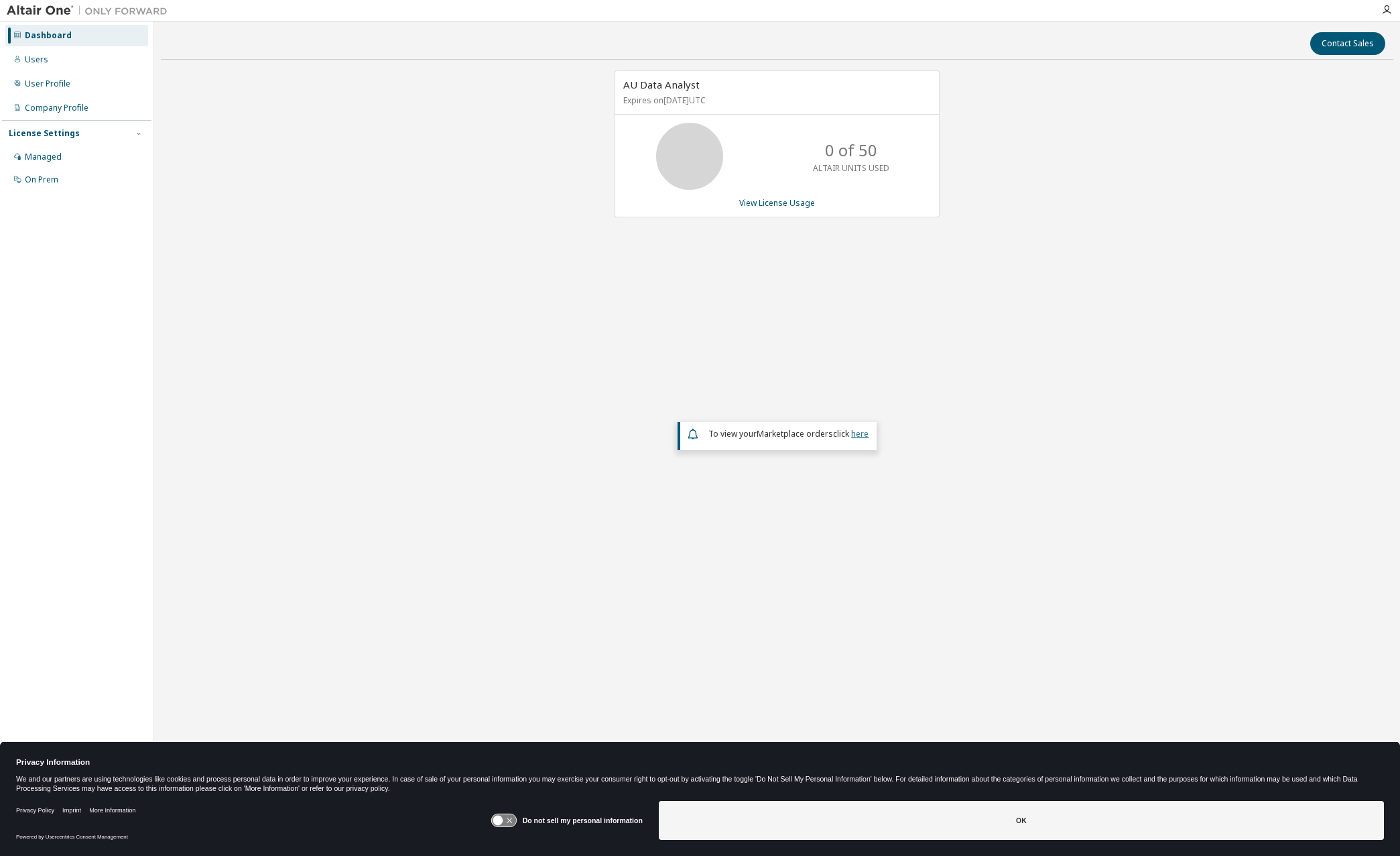
click at [854, 436] on link "here" at bounding box center [860, 434] width 17 height 11
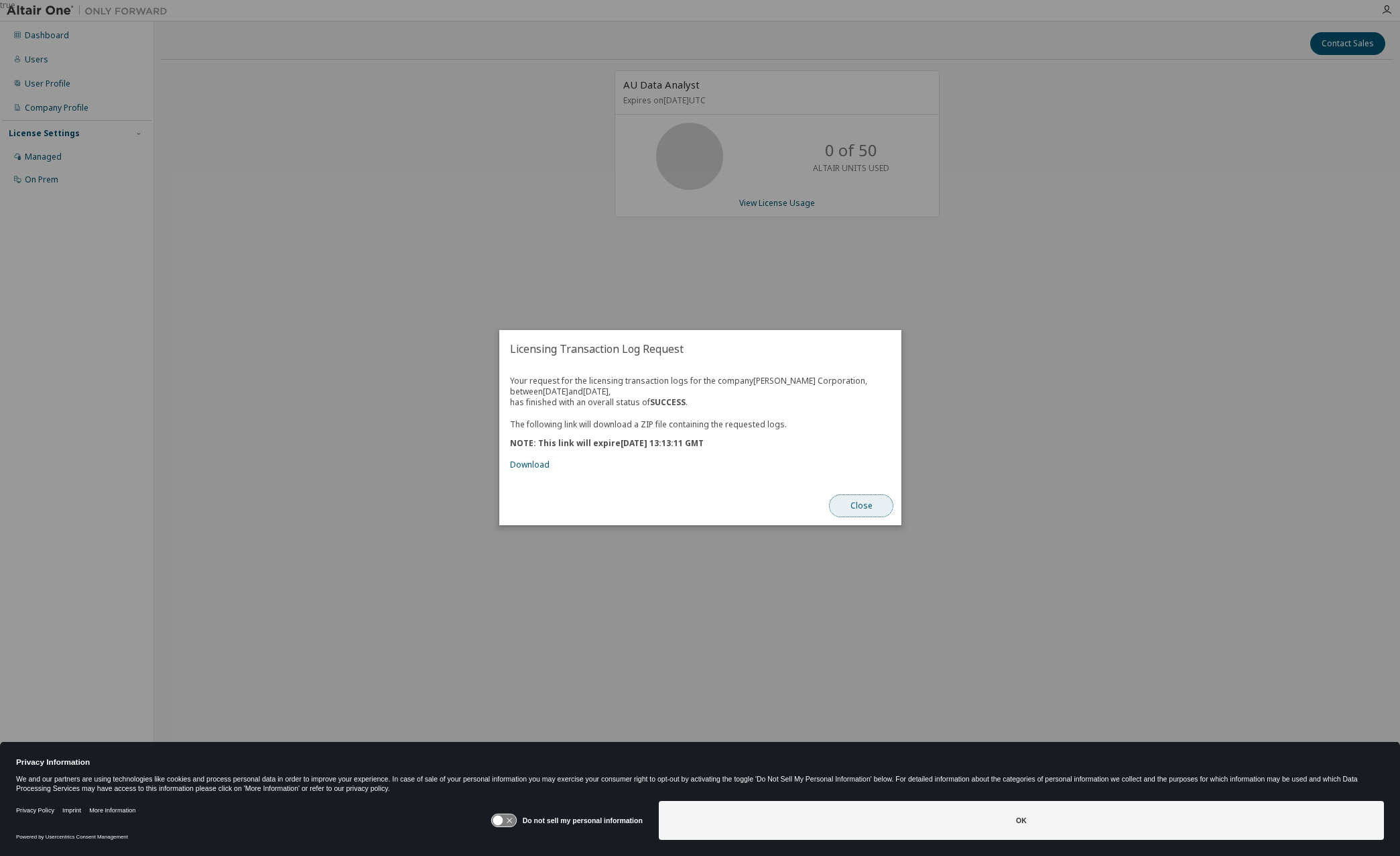
click at [854, 503] on button "Close" at bounding box center [861, 507] width 64 height 23
